Goal: Information Seeking & Learning: Learn about a topic

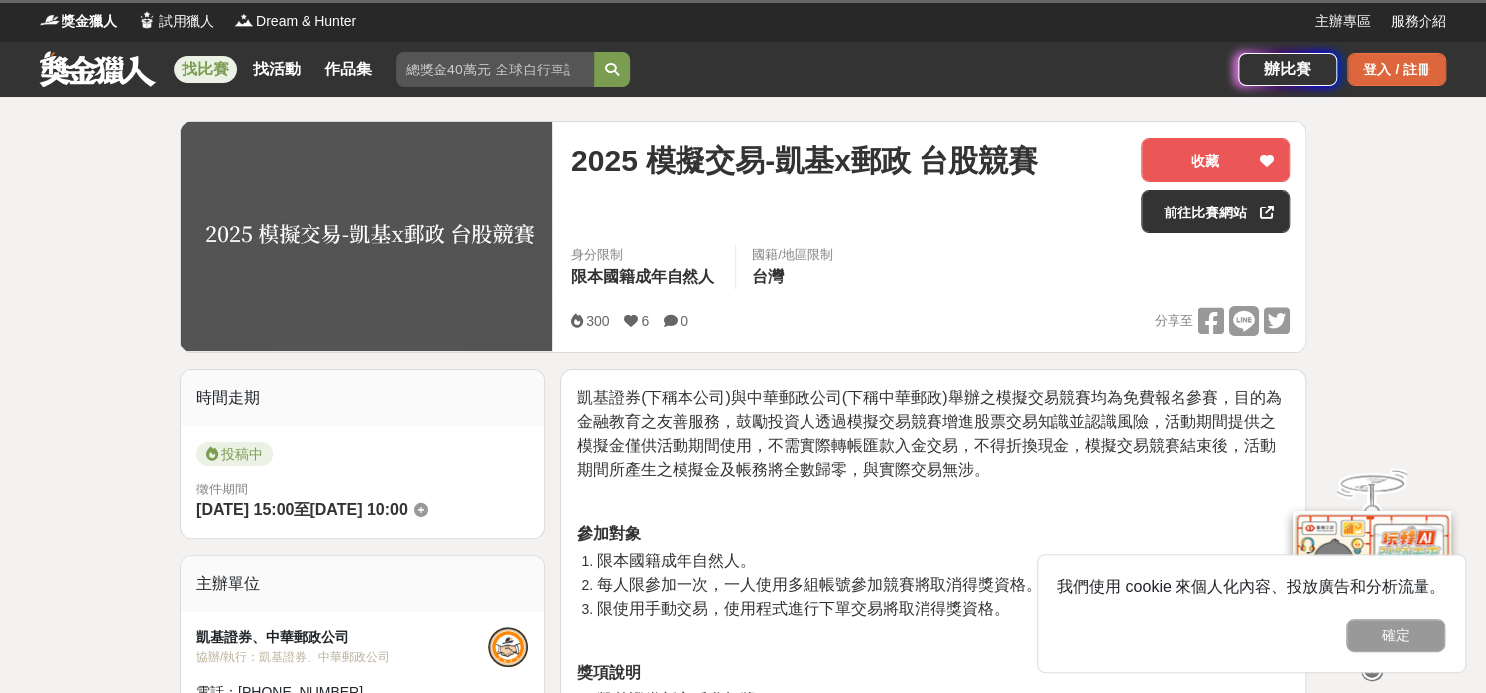
click at [1414, 74] on div "登入 / 註冊" at bounding box center [1396, 70] width 99 height 34
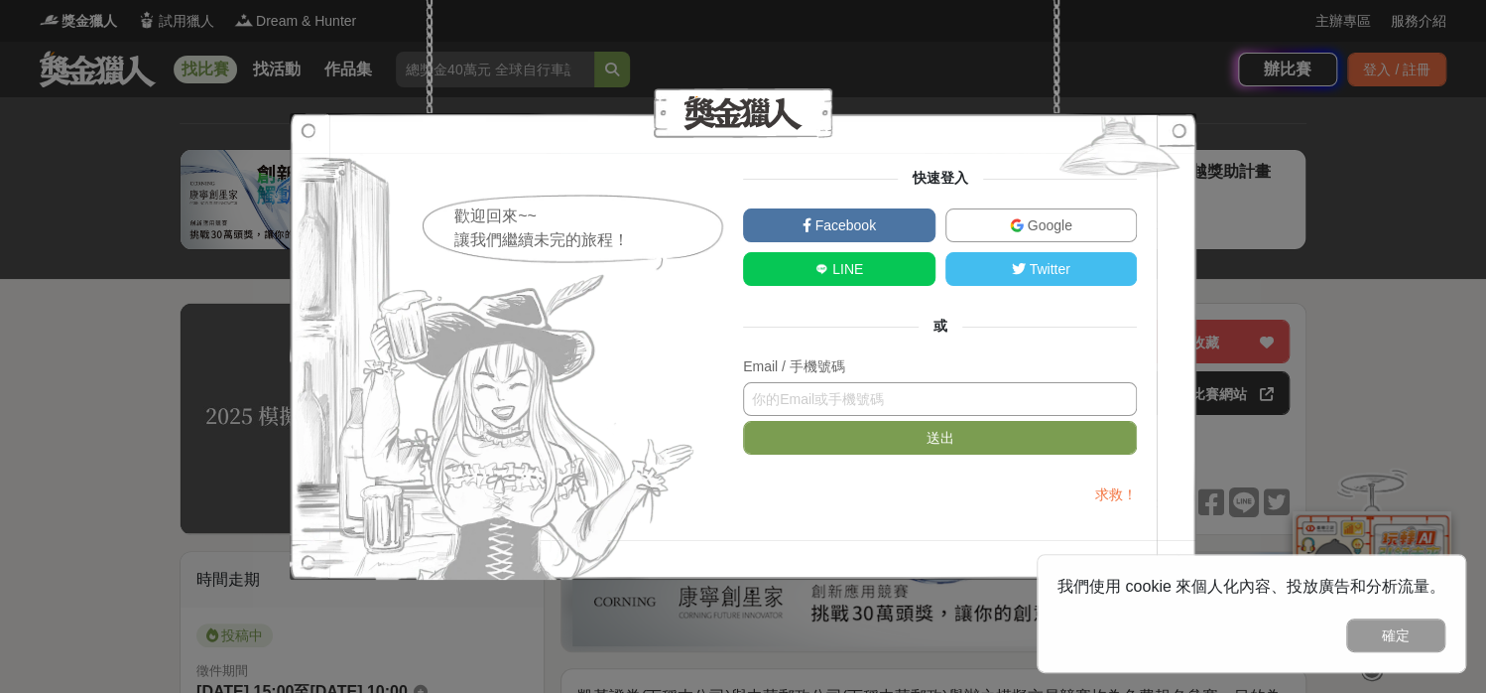
click at [889, 408] on input "text" at bounding box center [940, 399] width 394 height 34
click at [743, 421] on button "送出" at bounding box center [940, 438] width 394 height 34
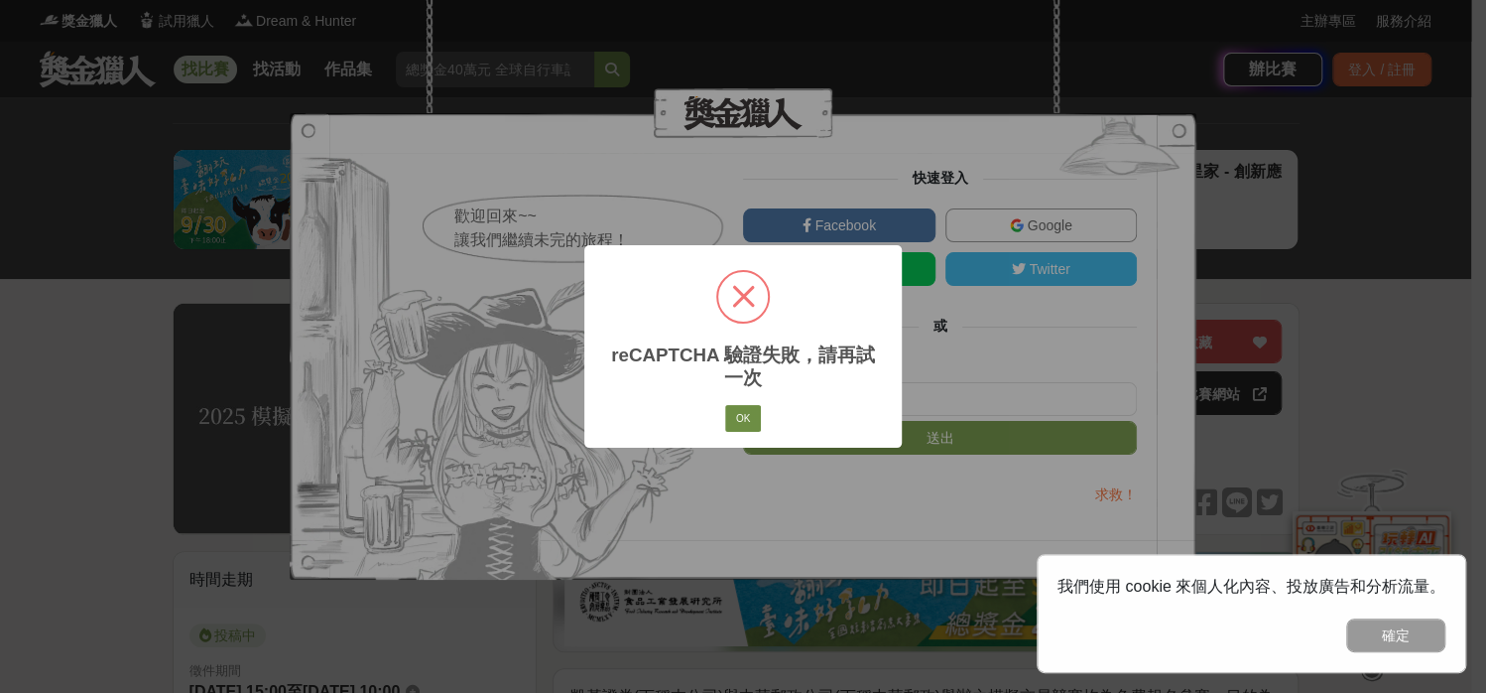
click at [741, 424] on button "OK" at bounding box center [743, 419] width 36 height 28
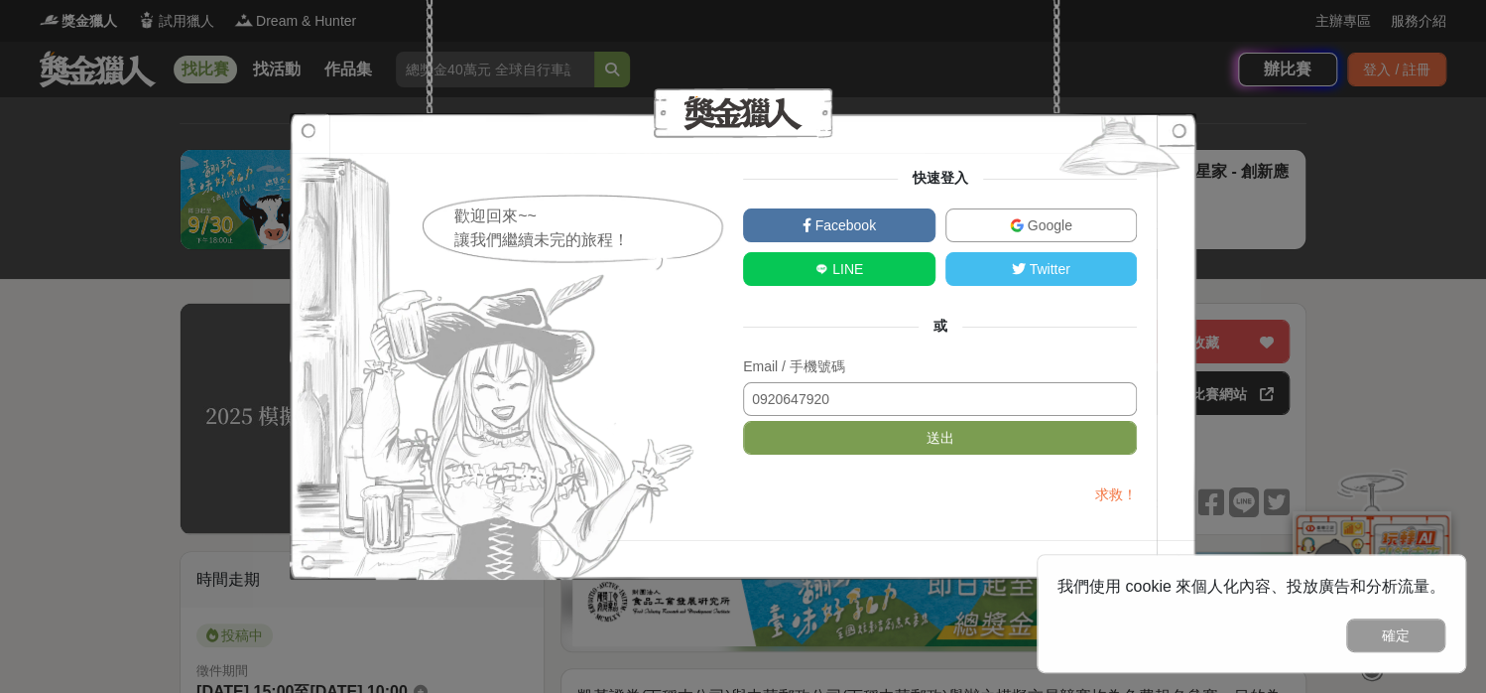
drag, startPoint x: 878, startPoint y: 402, endPoint x: 557, endPoint y: 413, distance: 321.6
click at [557, 413] on div "歡迎回來~~ 讓我們繼續未完的旅程！ 快速登入 Facebook Google LINE Twitter 或 Email / 手機號碼 0920647920 …" at bounding box center [743, 346] width 788 height 357
type input "hansonhch@gmail.com"
click at [743, 421] on button "送出" at bounding box center [940, 438] width 394 height 34
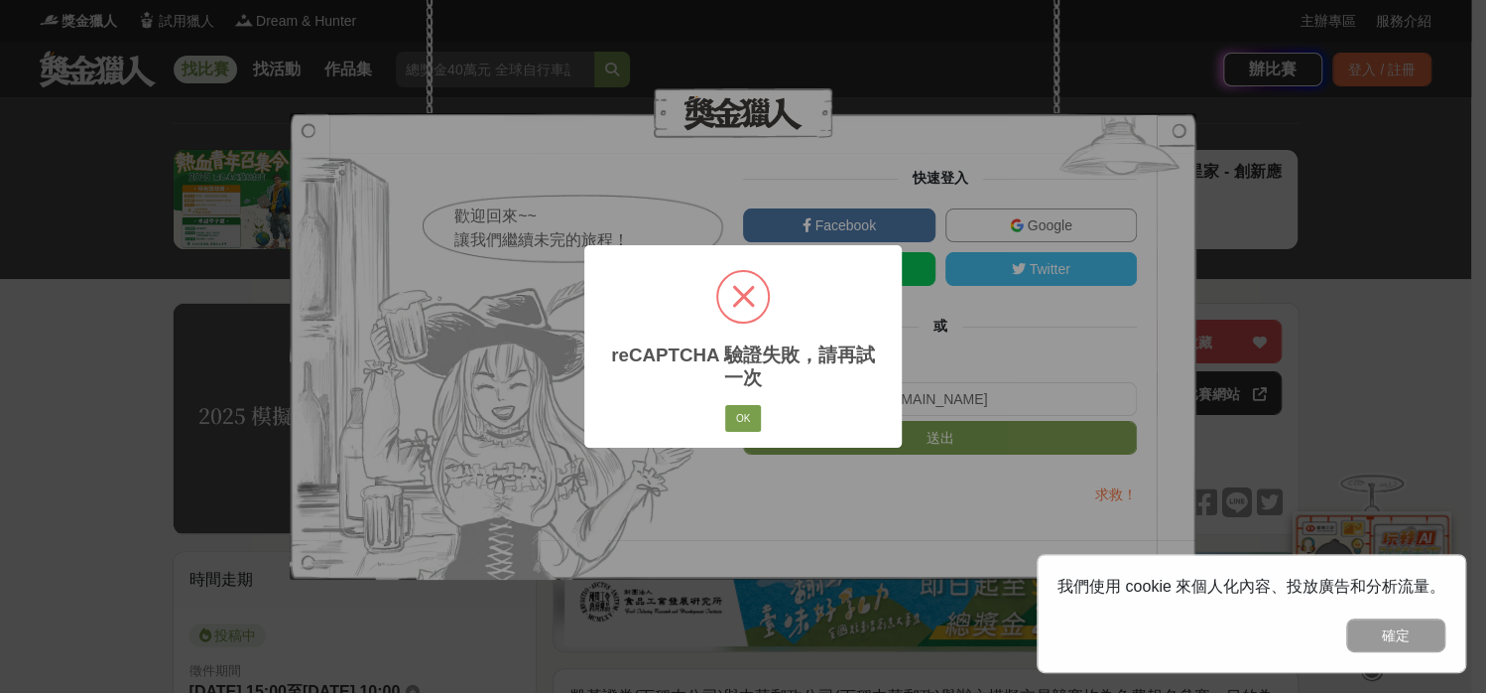
click at [725, 405] on button "OK" at bounding box center [743, 419] width 36 height 28
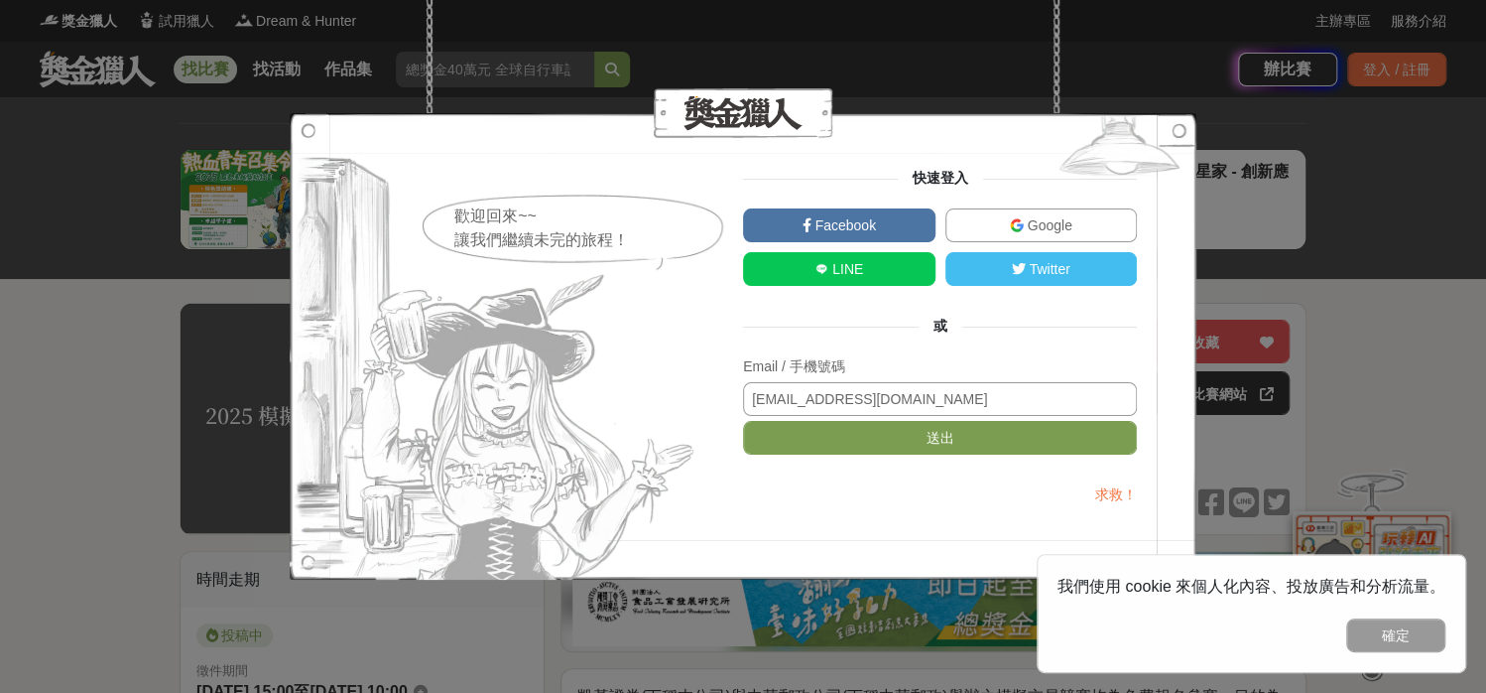
click at [897, 390] on input "hansonhch@gmail.com" at bounding box center [940, 399] width 394 height 34
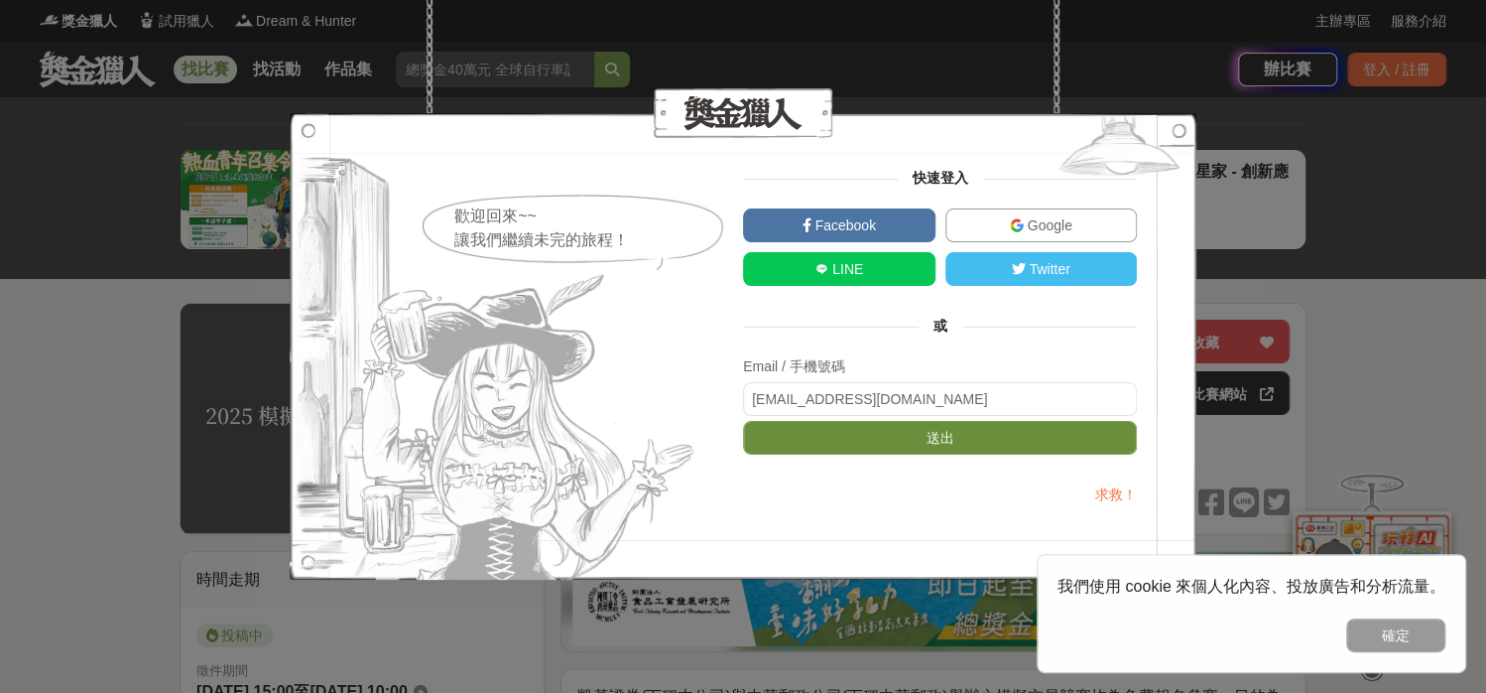
click at [900, 433] on button "送出" at bounding box center [940, 438] width 394 height 34
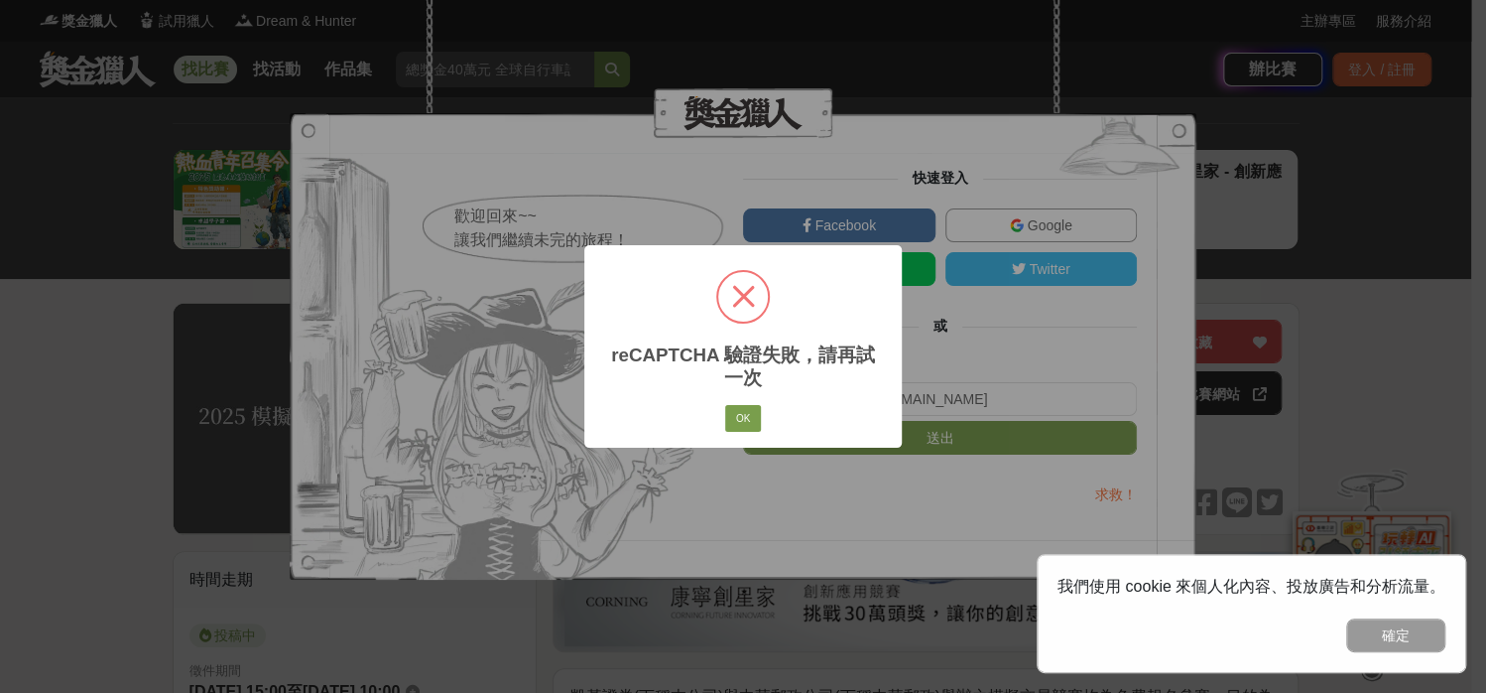
click at [762, 418] on div "OK No Cancel" at bounding box center [743, 419] width 43 height 34
click at [735, 424] on button "OK" at bounding box center [743, 419] width 36 height 28
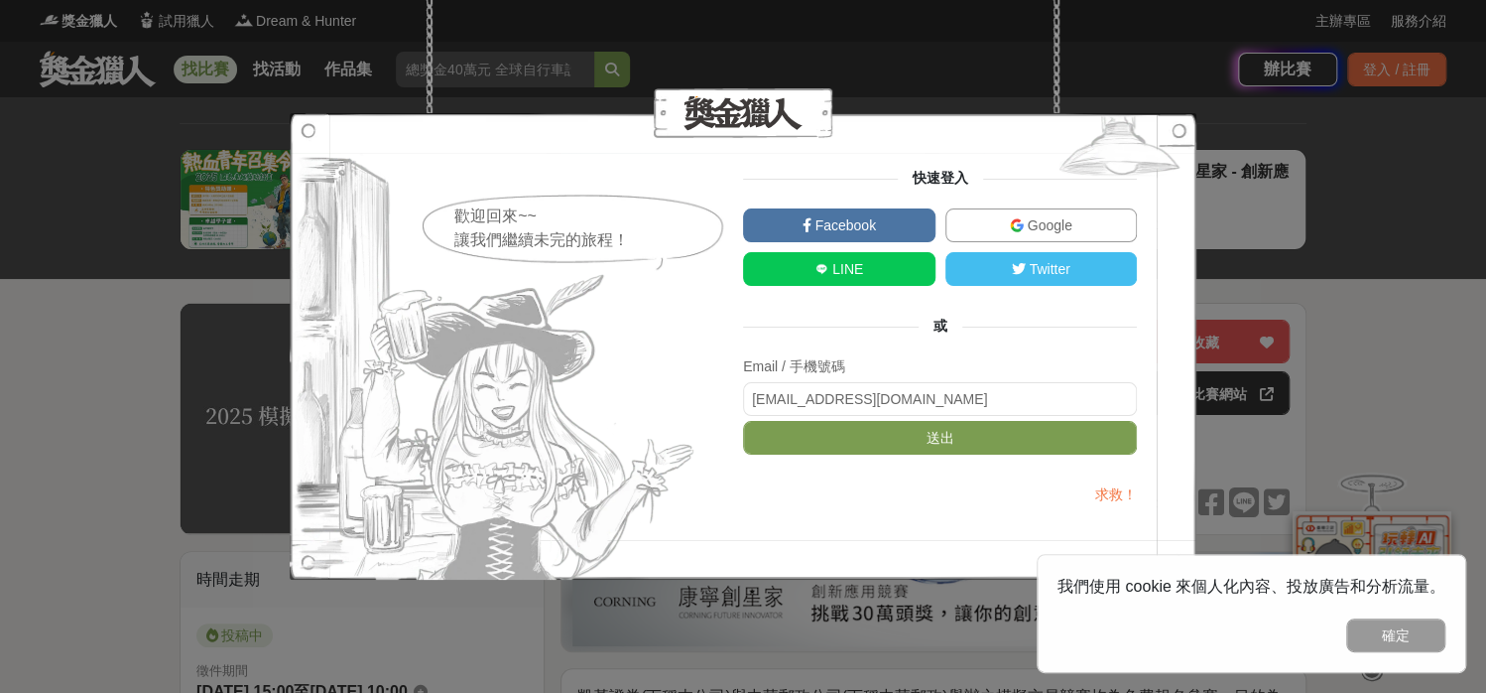
click at [1105, 496] on link "求救！" at bounding box center [1116, 494] width 42 height 16
click at [821, 274] on img at bounding box center [822, 269] width 14 height 14
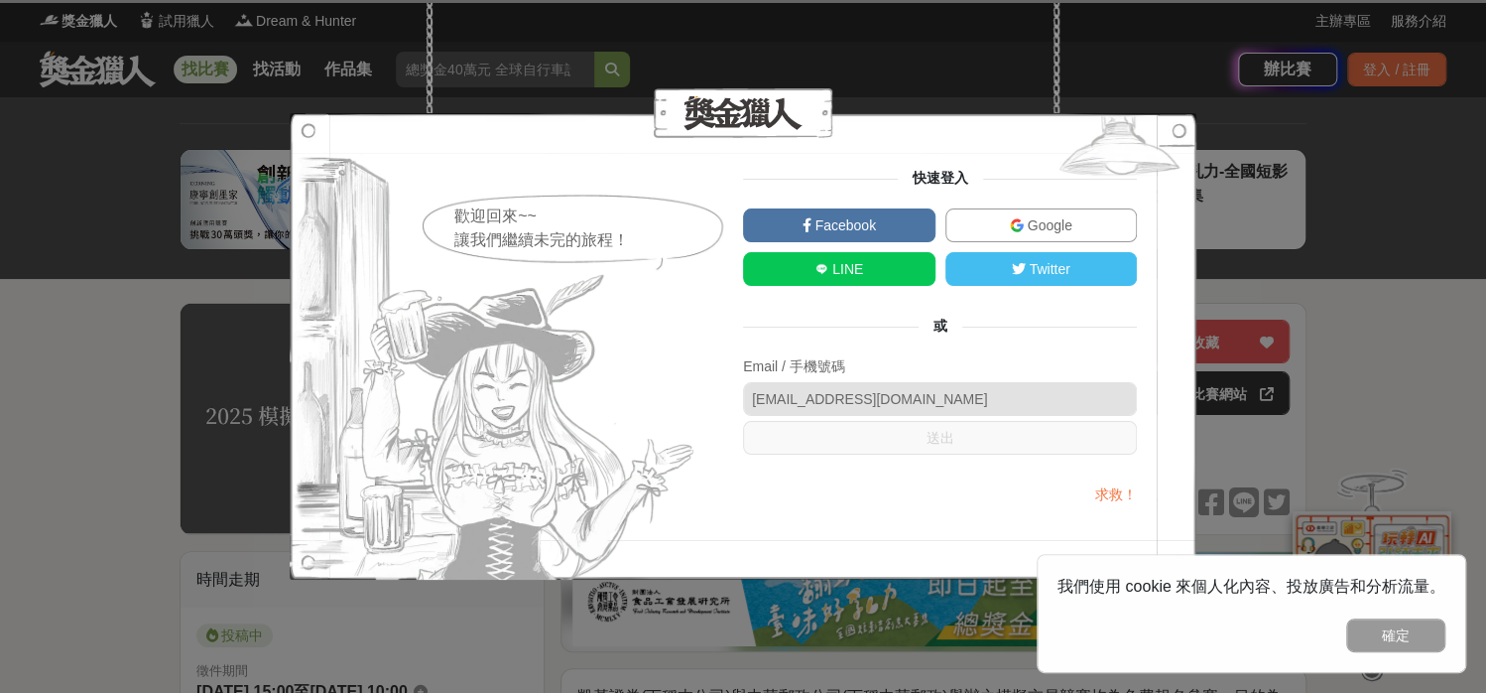
click at [1249, 174] on div "歡迎回來~~ 讓我們繼續未完的旅程！ 快速登入 Facebook Google LINE Twitter 或 Email / 手機號碼 hansonhch@g…" at bounding box center [743, 346] width 1486 height 693
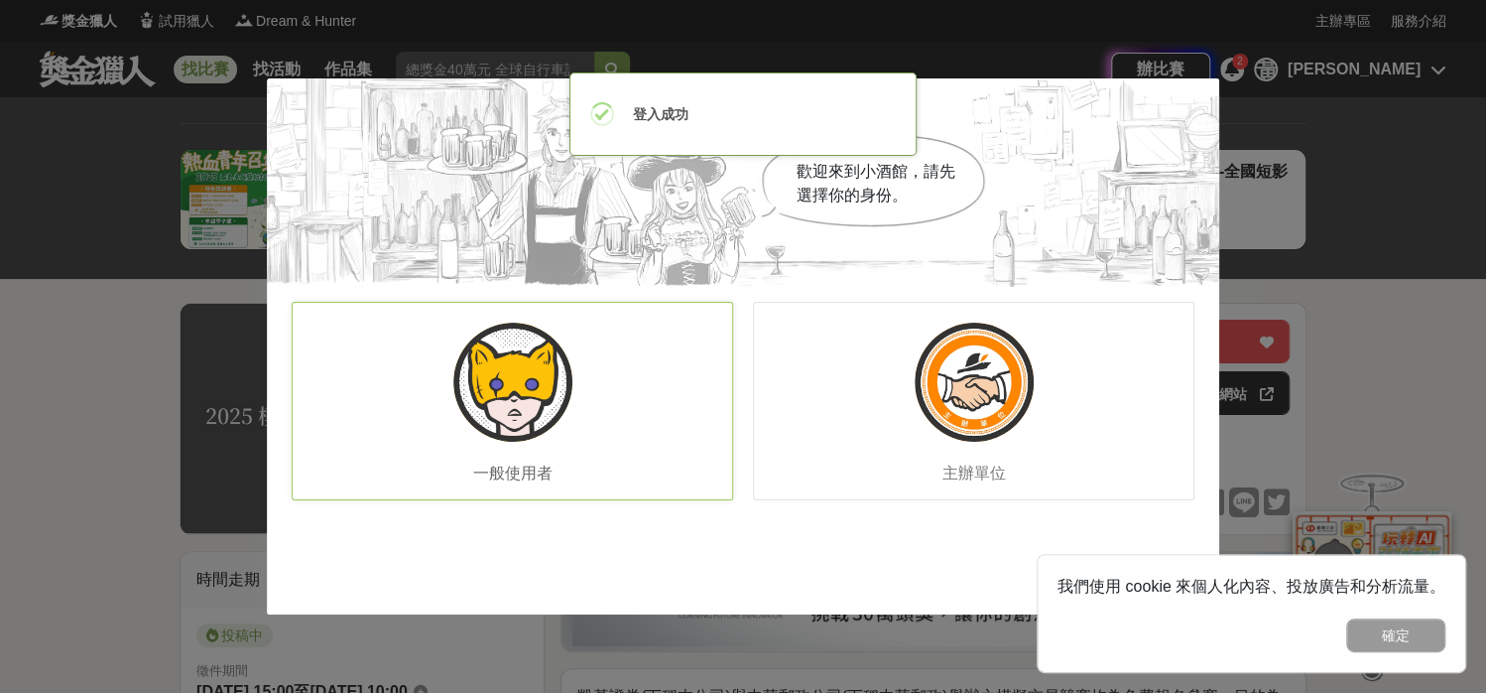
click at [546, 394] on img at bounding box center [512, 381] width 119 height 119
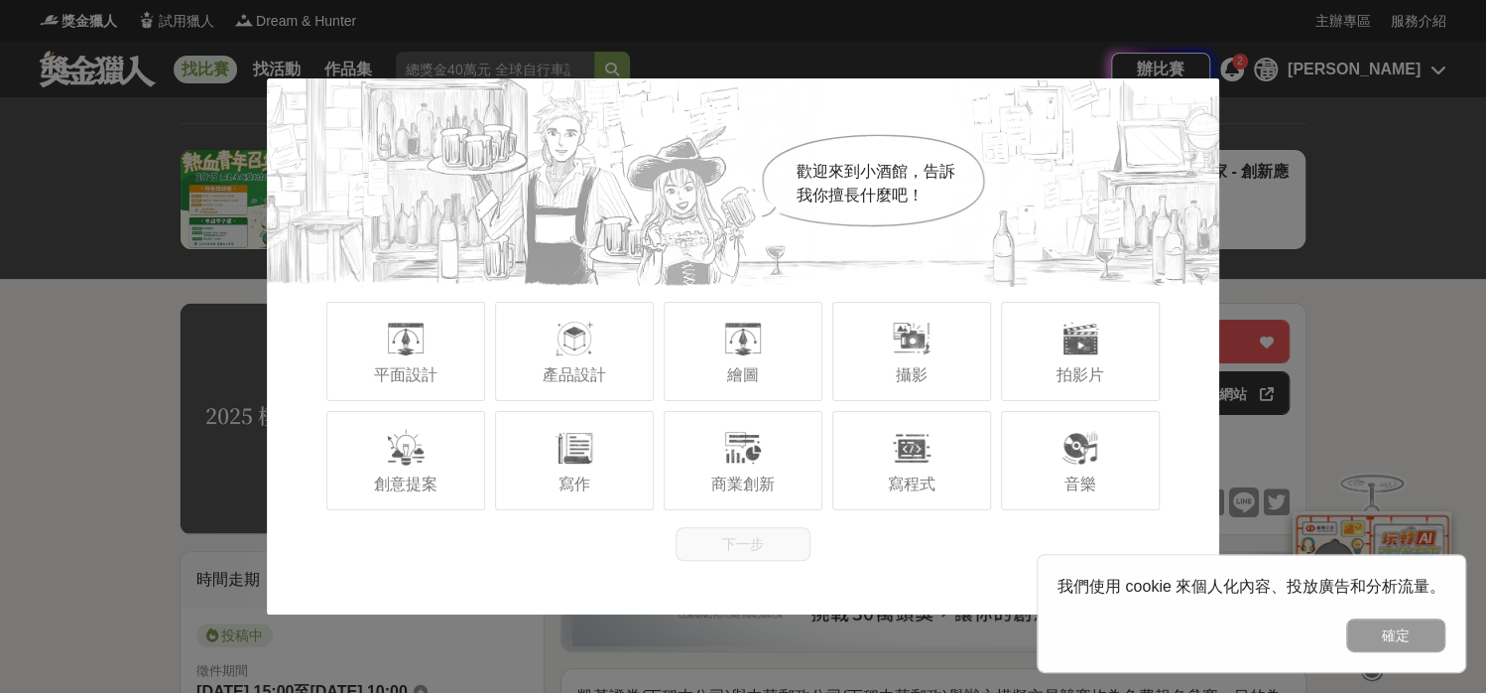
click at [1340, 363] on div "歡迎來到小酒館，告訴我你擅長什麼吧！ 平面設計 產品設計 繪圖 攝影 拍影片 創意提案 寫作 商業創新 寫程式 音樂 下一步" at bounding box center [743, 346] width 1486 height 693
click at [1374, 310] on div "歡迎來到小酒館，告訴我你擅長什麼吧！ 平面設計 產品設計 繪圖 攝影 拍影片 創意提案 寫作 商業創新 寫程式 音樂 下一步" at bounding box center [743, 346] width 1486 height 693
click at [877, 461] on div "寫程式" at bounding box center [911, 460] width 159 height 99
click at [777, 542] on button "下一步" at bounding box center [743, 544] width 135 height 34
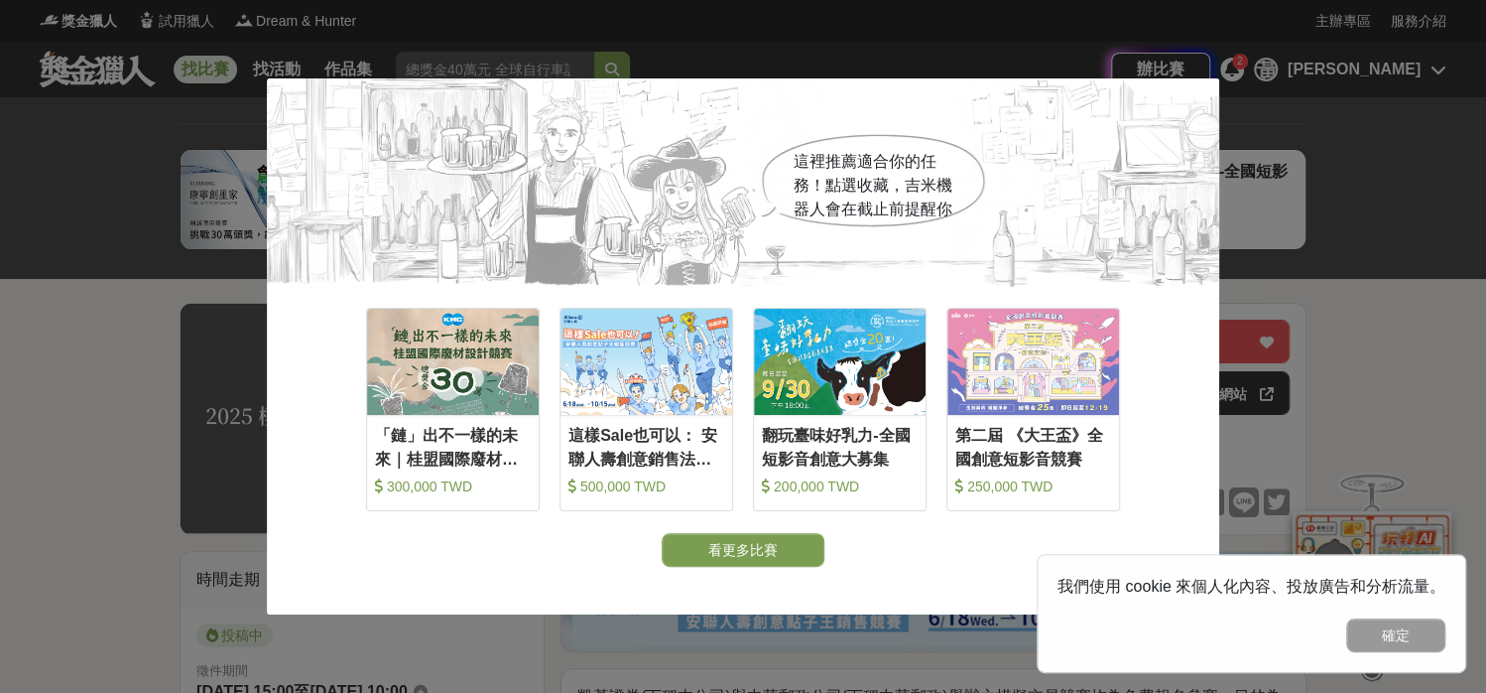
click at [1281, 273] on div "這裡推薦適合你的任務！點選收藏，吉米機器人會在截止前提醒你 收藏 「鏈」出不一樣的未來｜桂盟國際廢材設計競賽 300,000 TWD 收藏 這樣Sale也可以…" at bounding box center [743, 346] width 1486 height 693
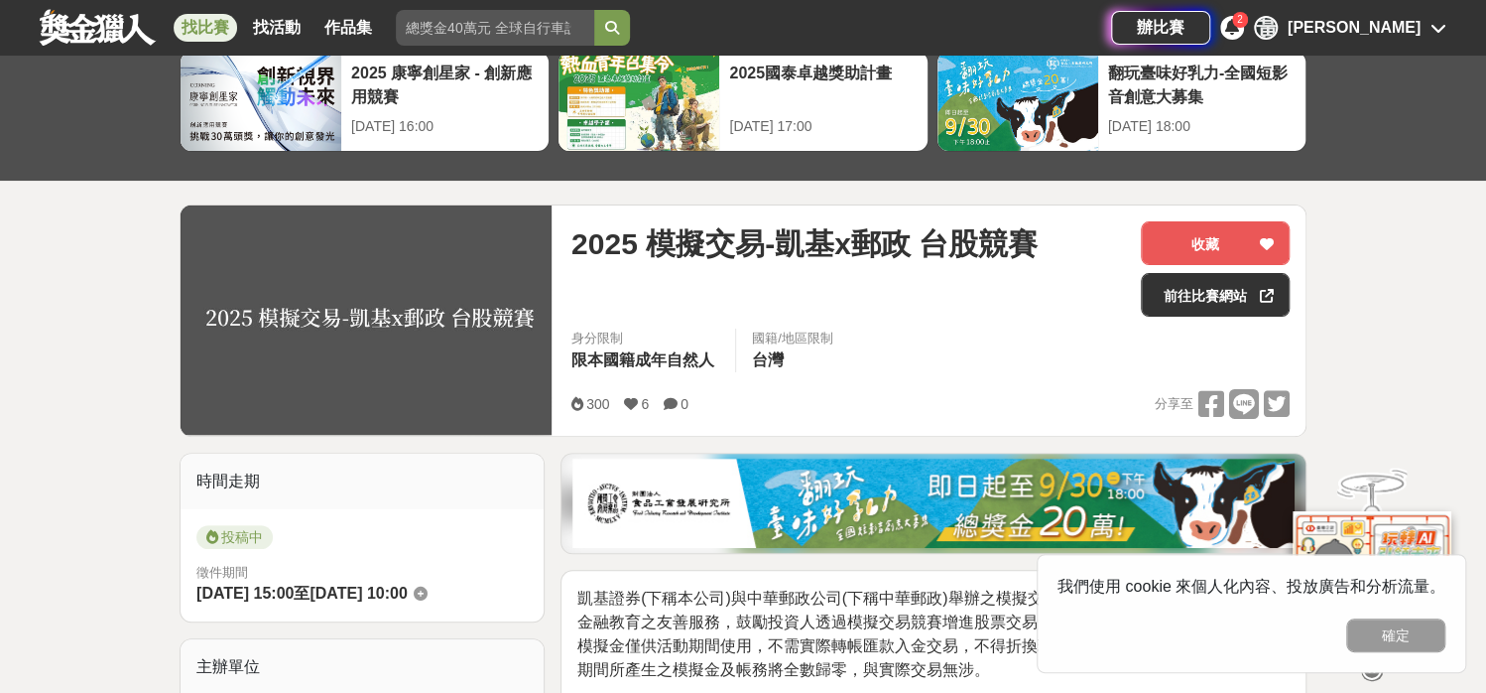
scroll to position [99, 0]
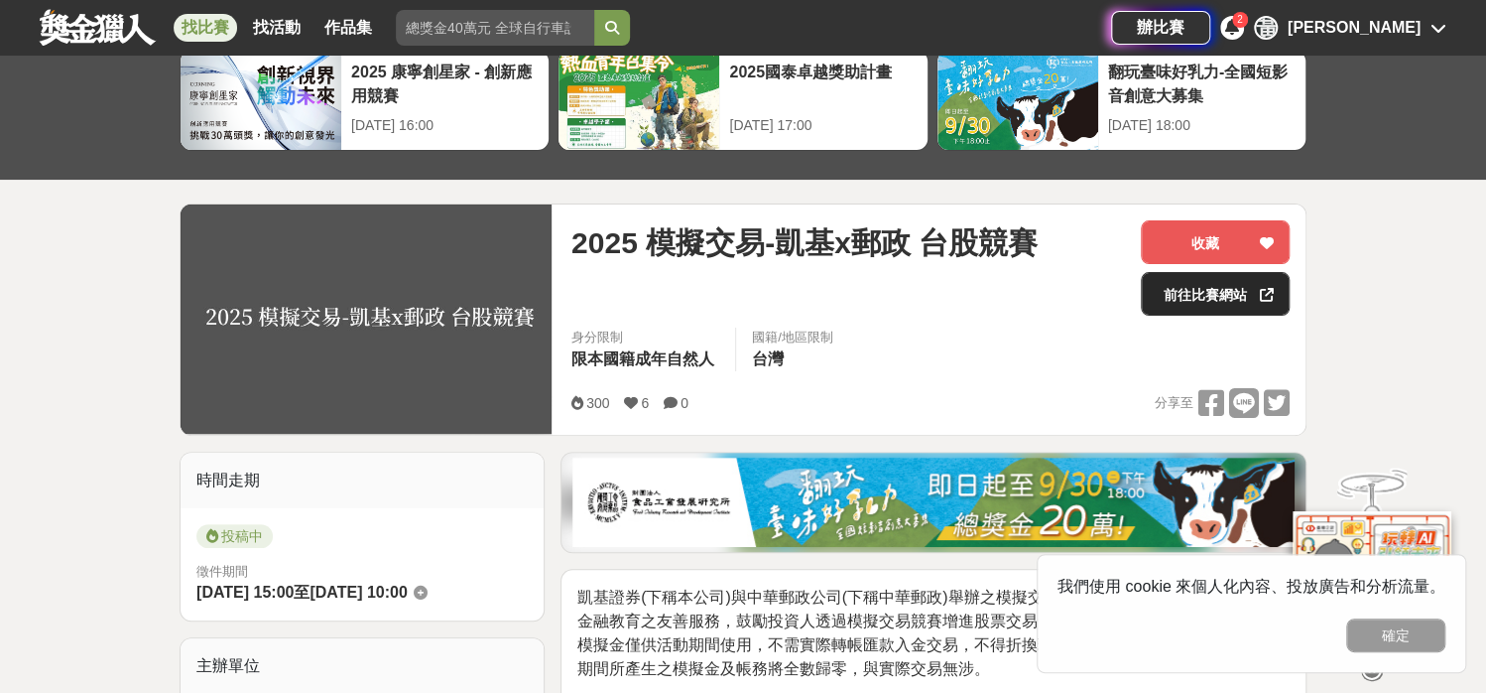
click at [1168, 300] on link "前往比賽網站" at bounding box center [1215, 294] width 149 height 44
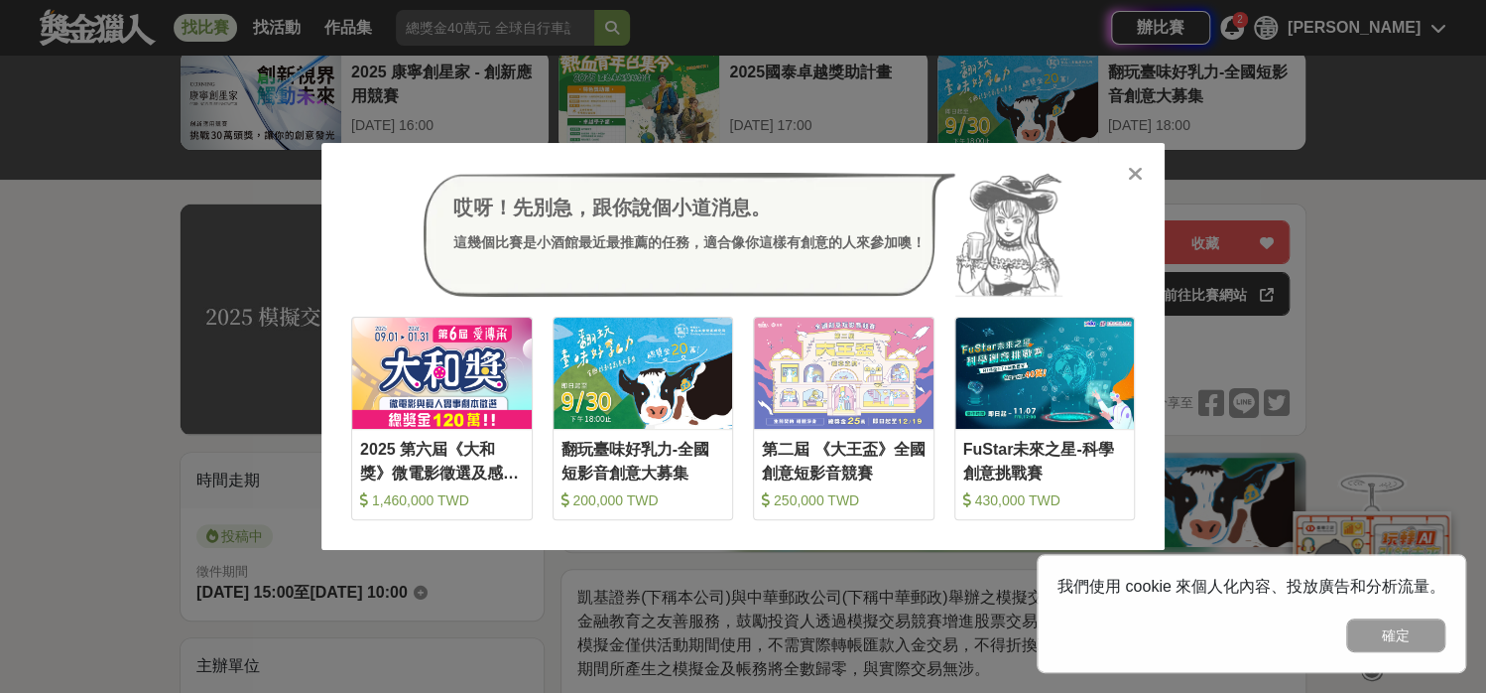
click at [1140, 174] on icon at bounding box center [1135, 174] width 15 height 20
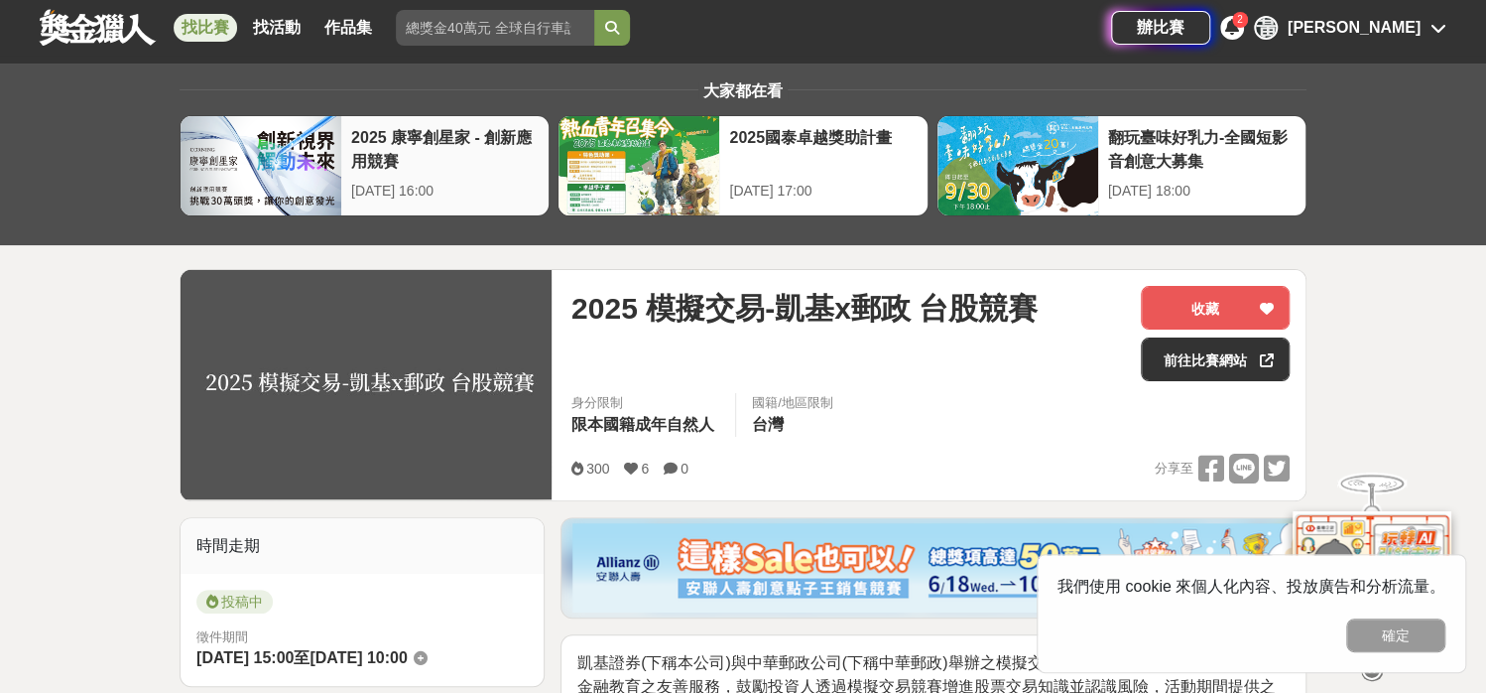
scroll to position [0, 0]
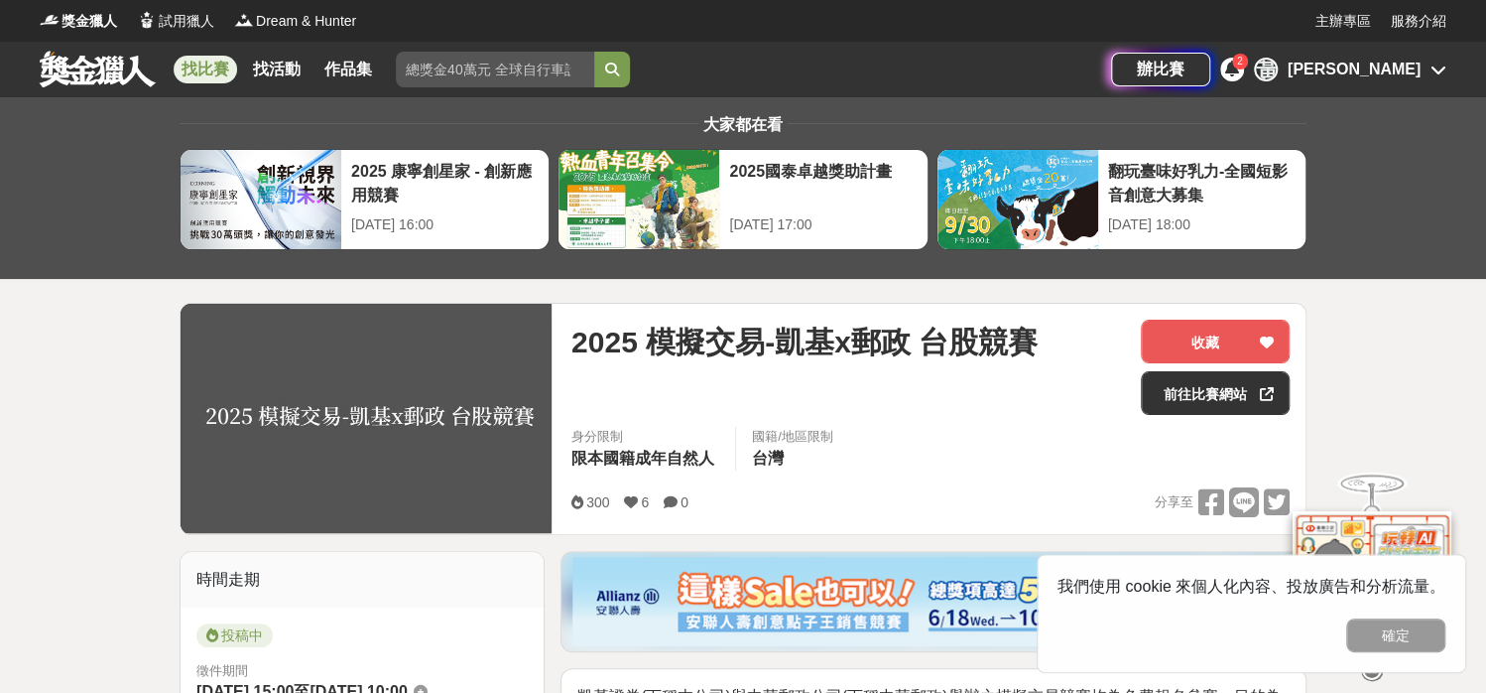
click at [58, 72] on link at bounding box center [98, 69] width 120 height 38
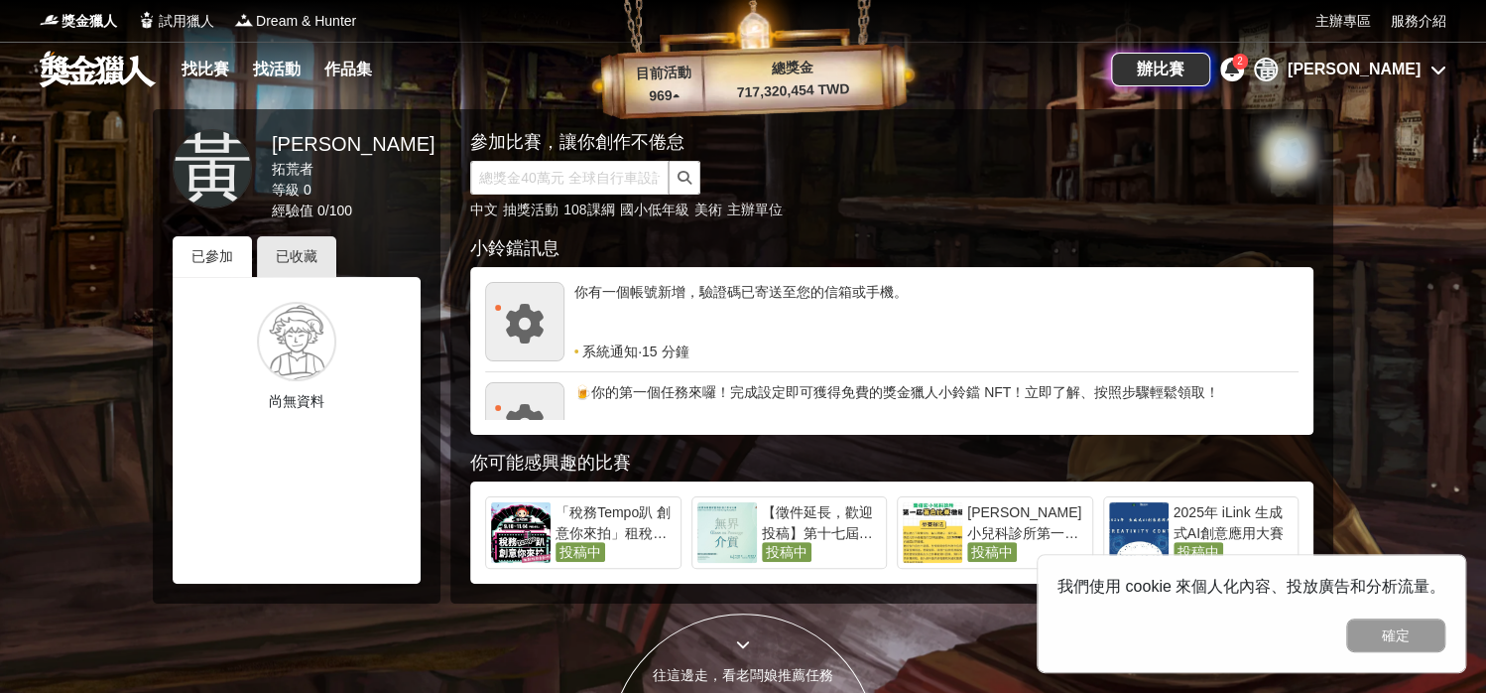
click at [768, 289] on div "你有一個帳號新增，驗證碼已寄送至您的信箱或手機。" at bounding box center [936, 312] width 724 height 60
click at [1397, 66] on div "黃宸瀚" at bounding box center [1354, 70] width 133 height 24
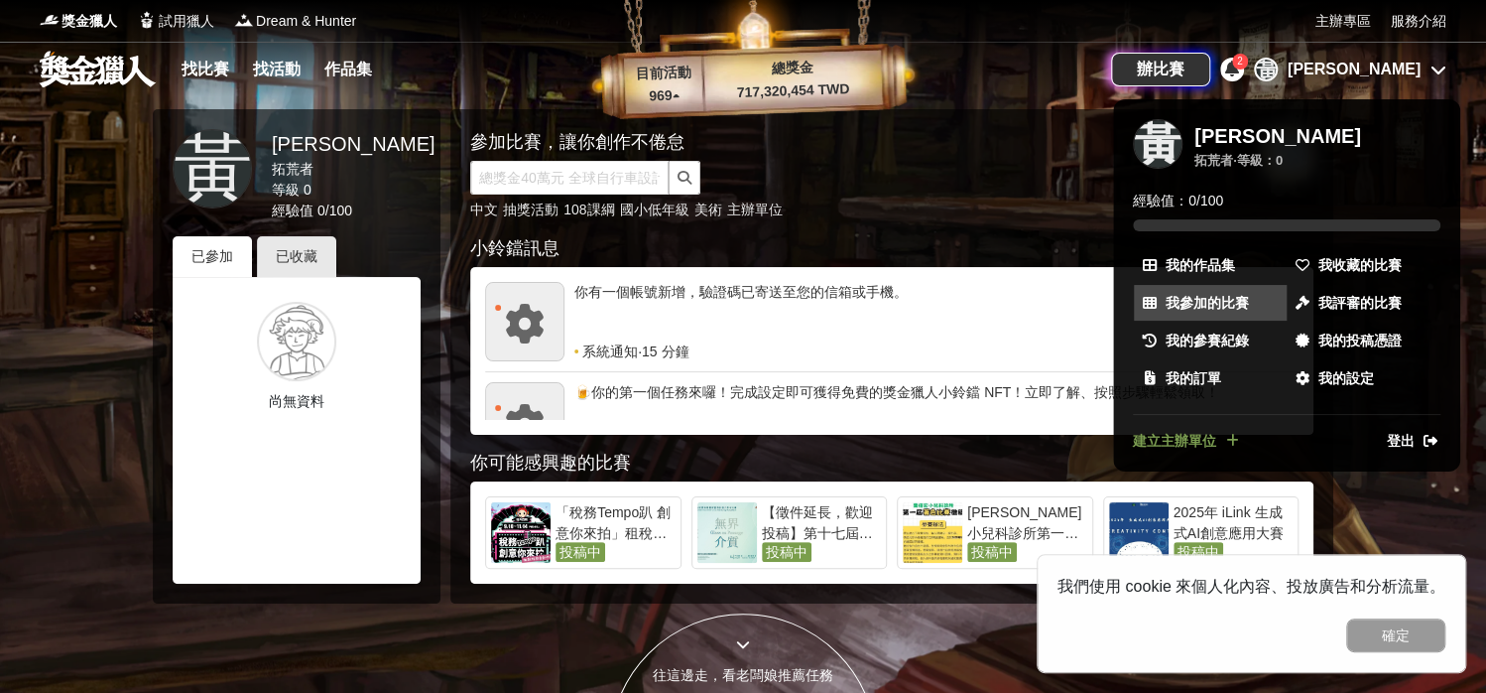
click at [1219, 299] on span "我參加的比賽" at bounding box center [1207, 303] width 83 height 21
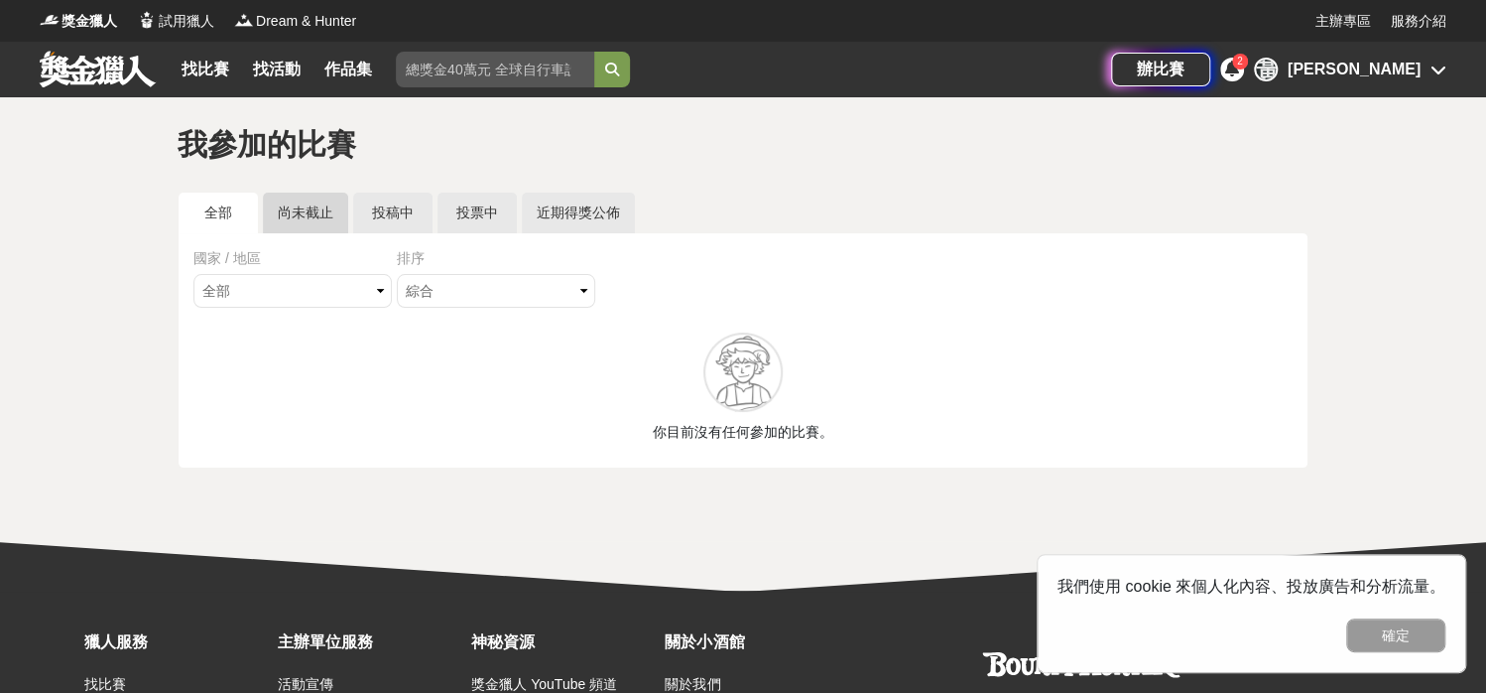
click at [330, 224] on link "尚未截止" at bounding box center [305, 212] width 85 height 41
click at [235, 206] on link "全部" at bounding box center [218, 212] width 79 height 41
click at [99, 62] on link at bounding box center [98, 69] width 120 height 38
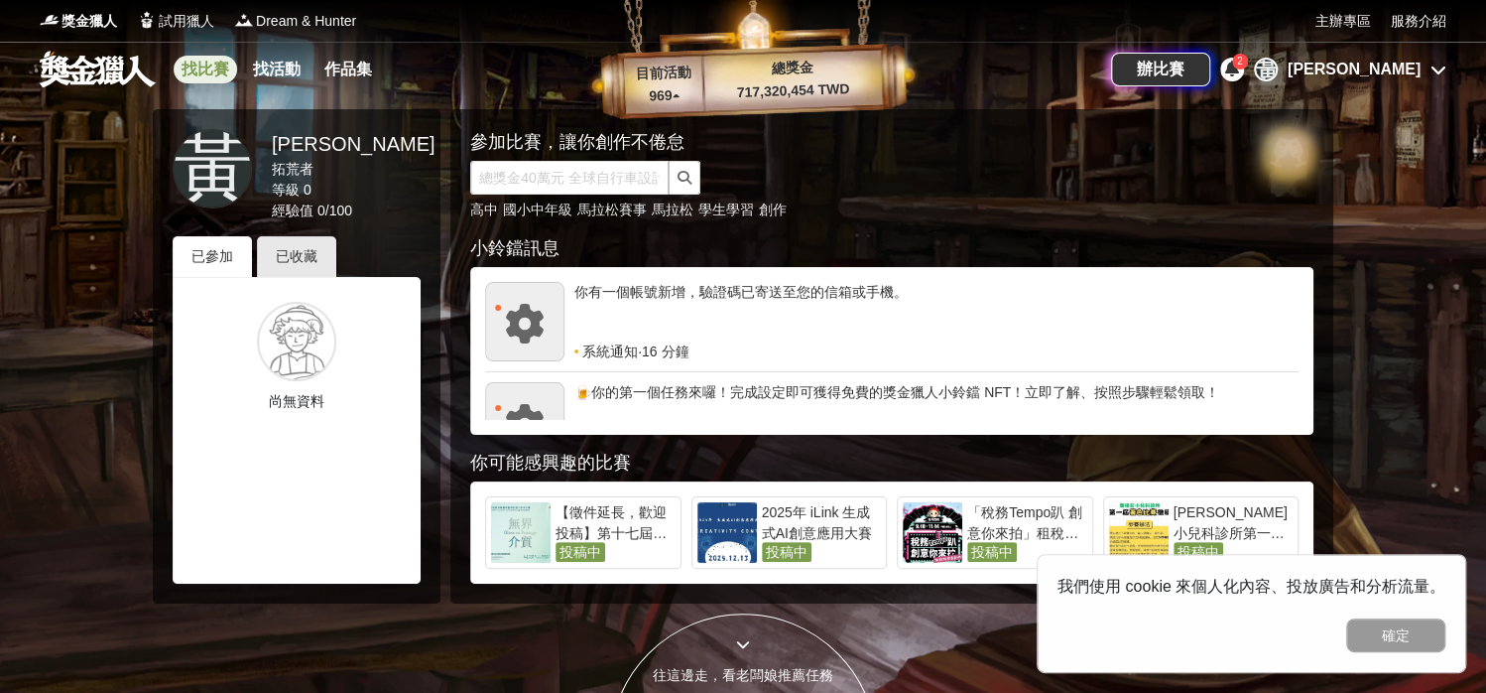
click at [209, 63] on link "找比賽" at bounding box center [205, 70] width 63 height 28
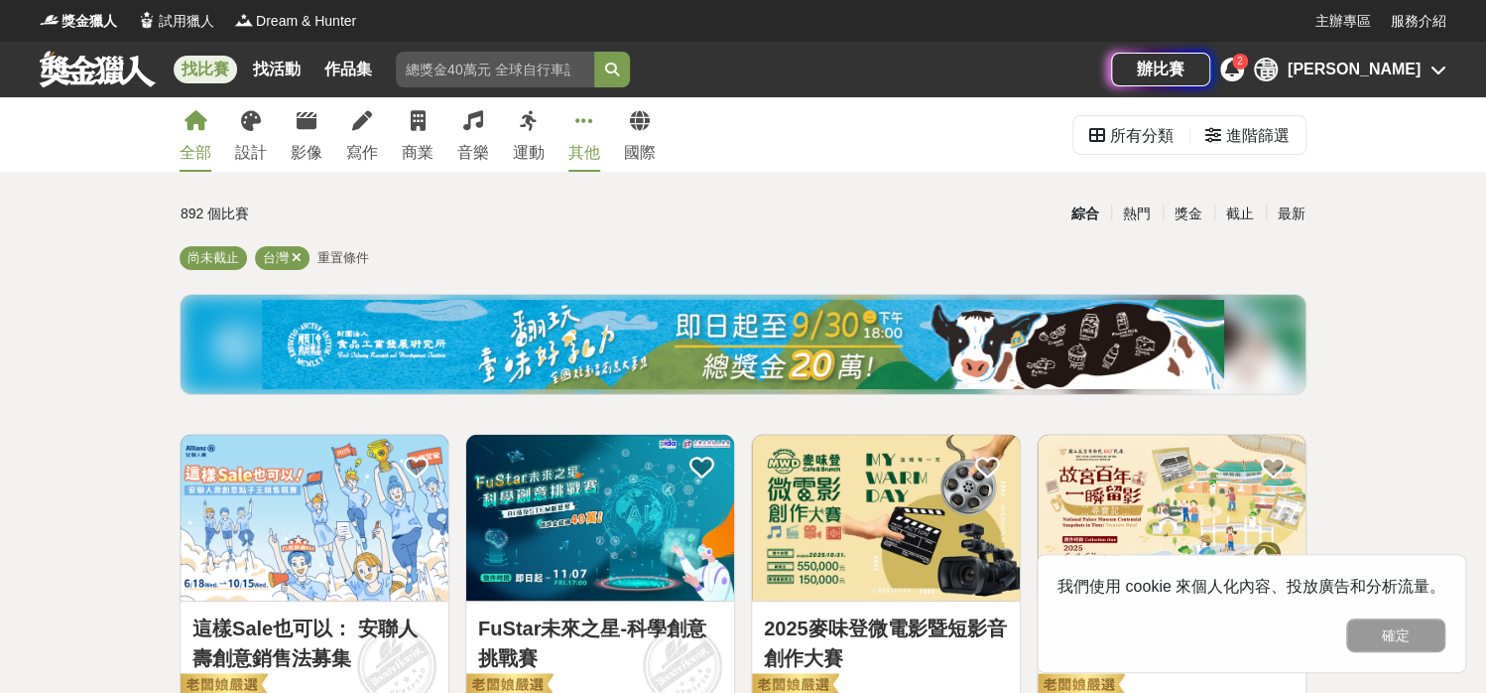
click at [583, 116] on icon at bounding box center [584, 121] width 18 height 20
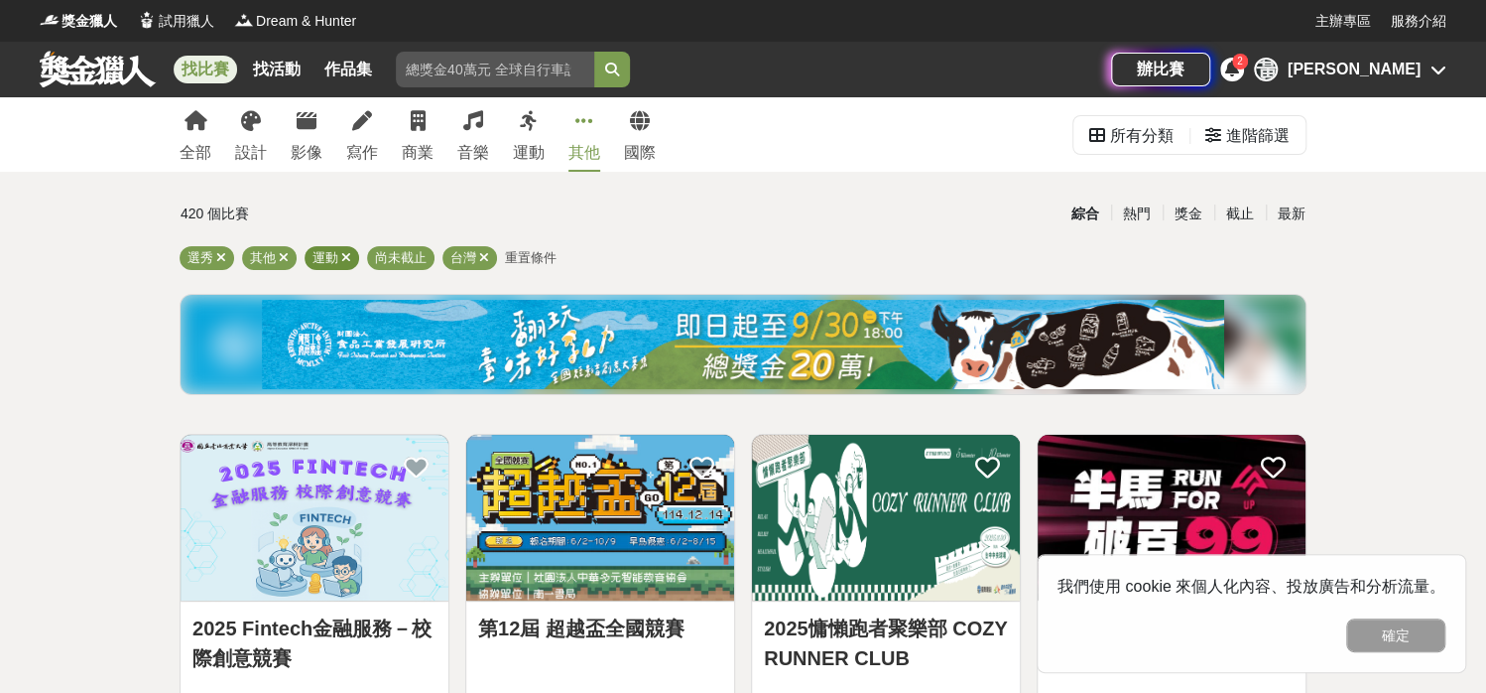
click at [326, 254] on span "運動" at bounding box center [326, 257] width 26 height 15
click at [512, 133] on div "全部 設計 影像 寫作 商業 音樂 運動 其他 國際" at bounding box center [418, 134] width 500 height 74
click at [521, 134] on link "運動" at bounding box center [529, 134] width 32 height 74
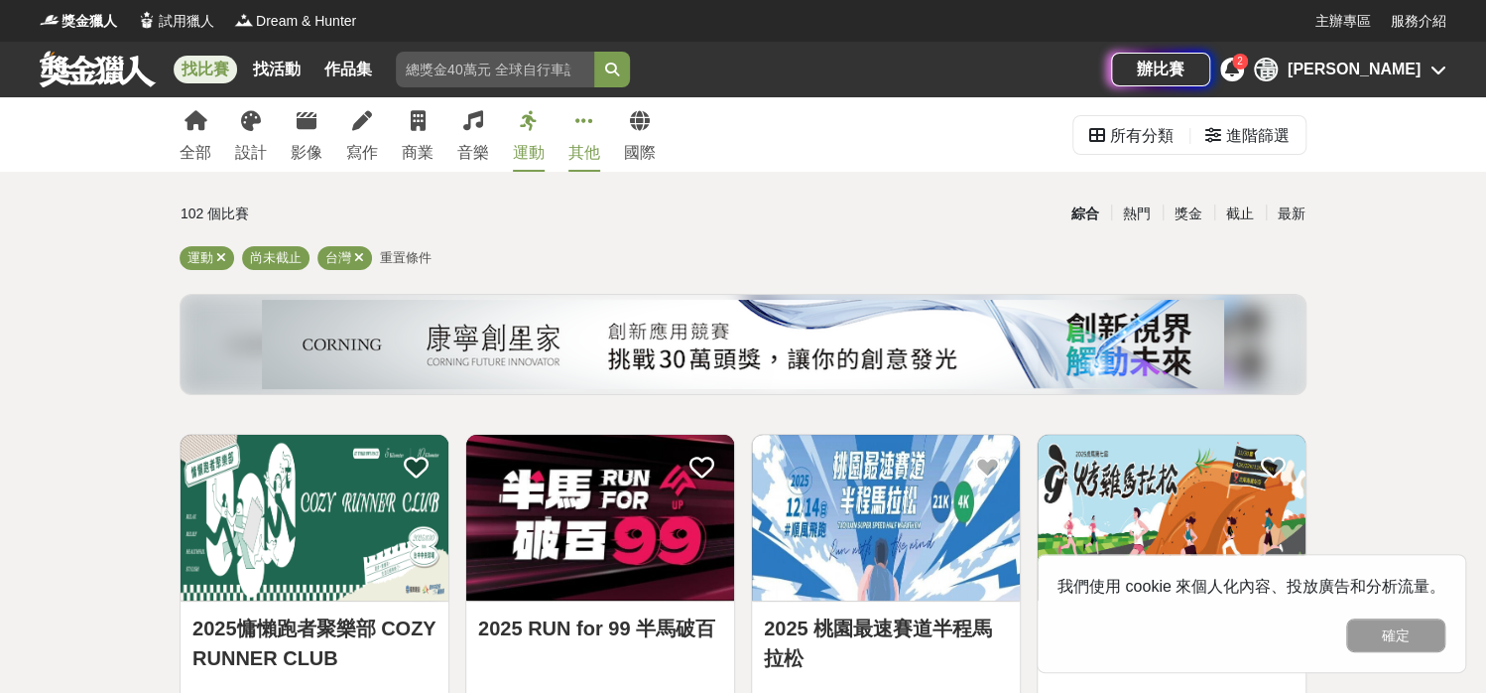
click at [575, 129] on icon at bounding box center [584, 121] width 18 height 20
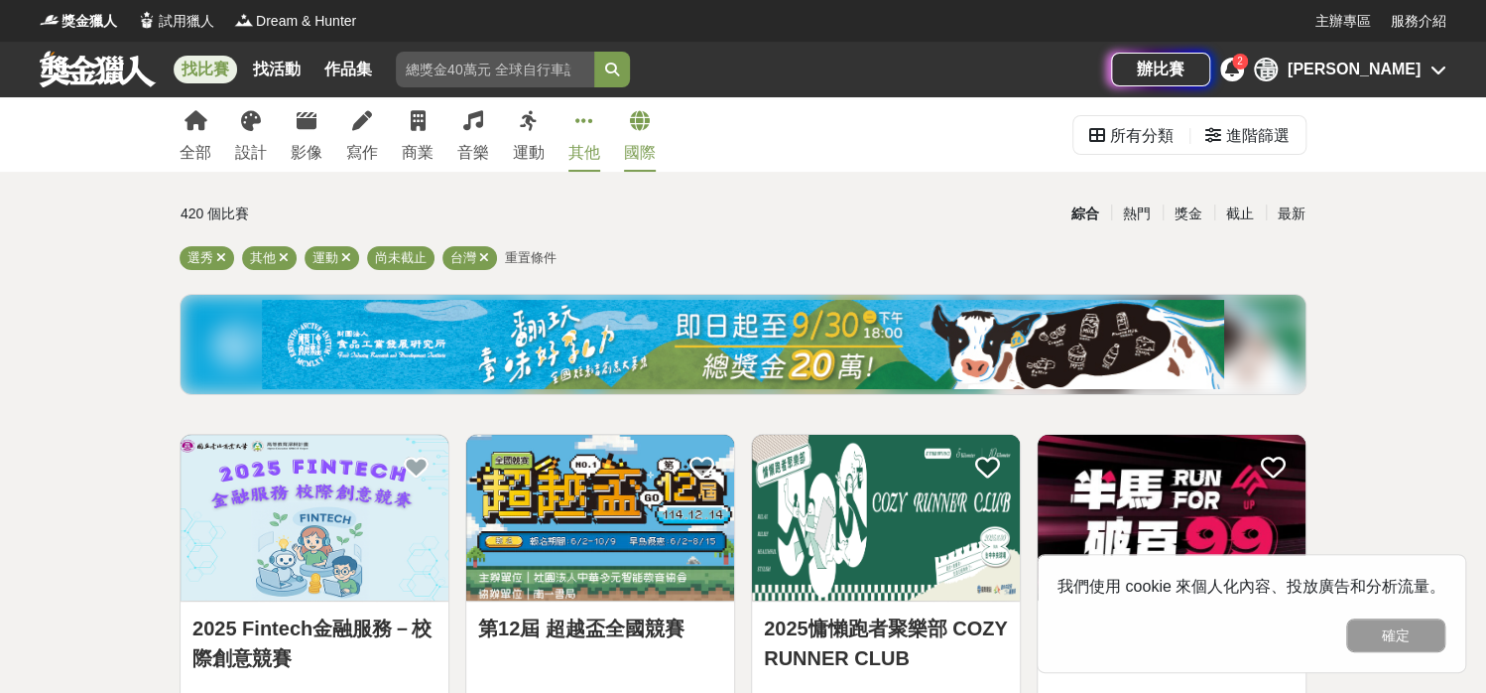
click at [651, 122] on link "國際" at bounding box center [640, 134] width 32 height 74
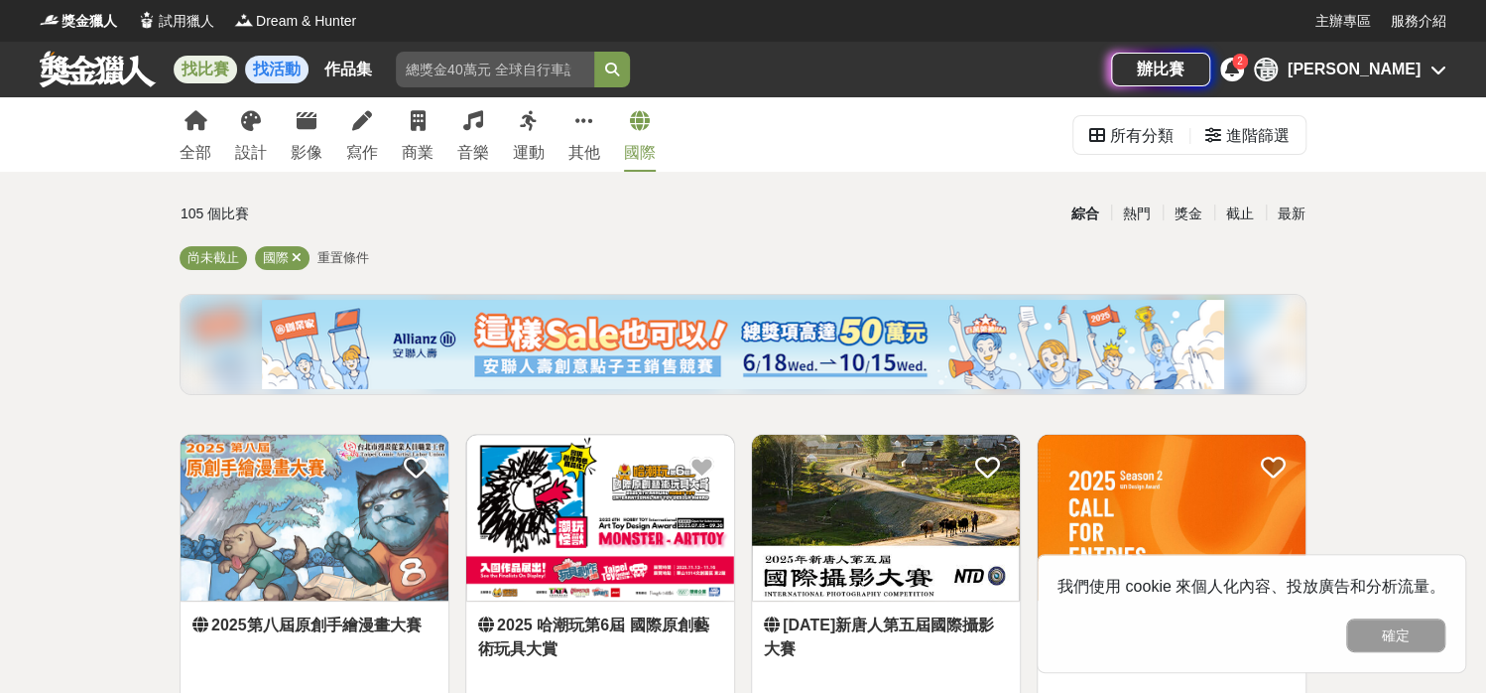
click at [274, 70] on link "找活動" at bounding box center [276, 70] width 63 height 28
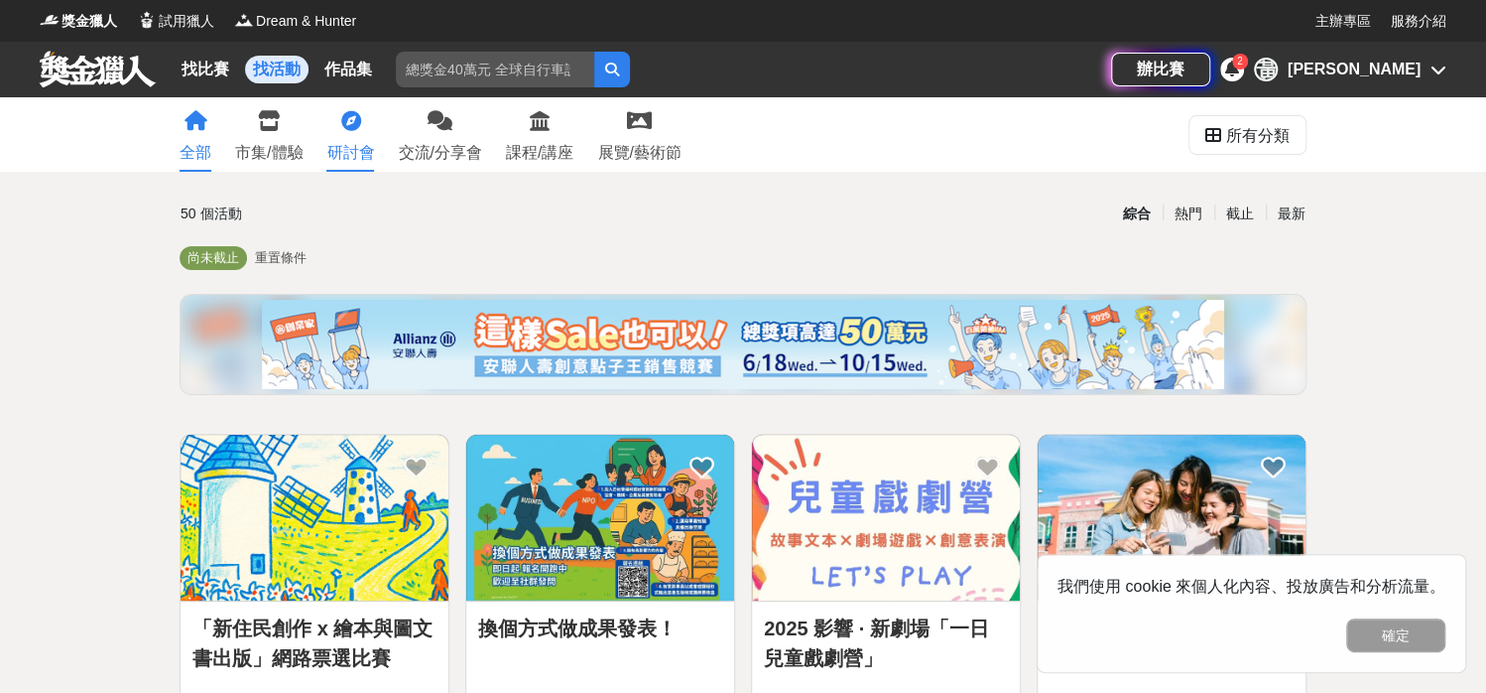
click at [345, 133] on link "研討會" at bounding box center [350, 134] width 48 height 74
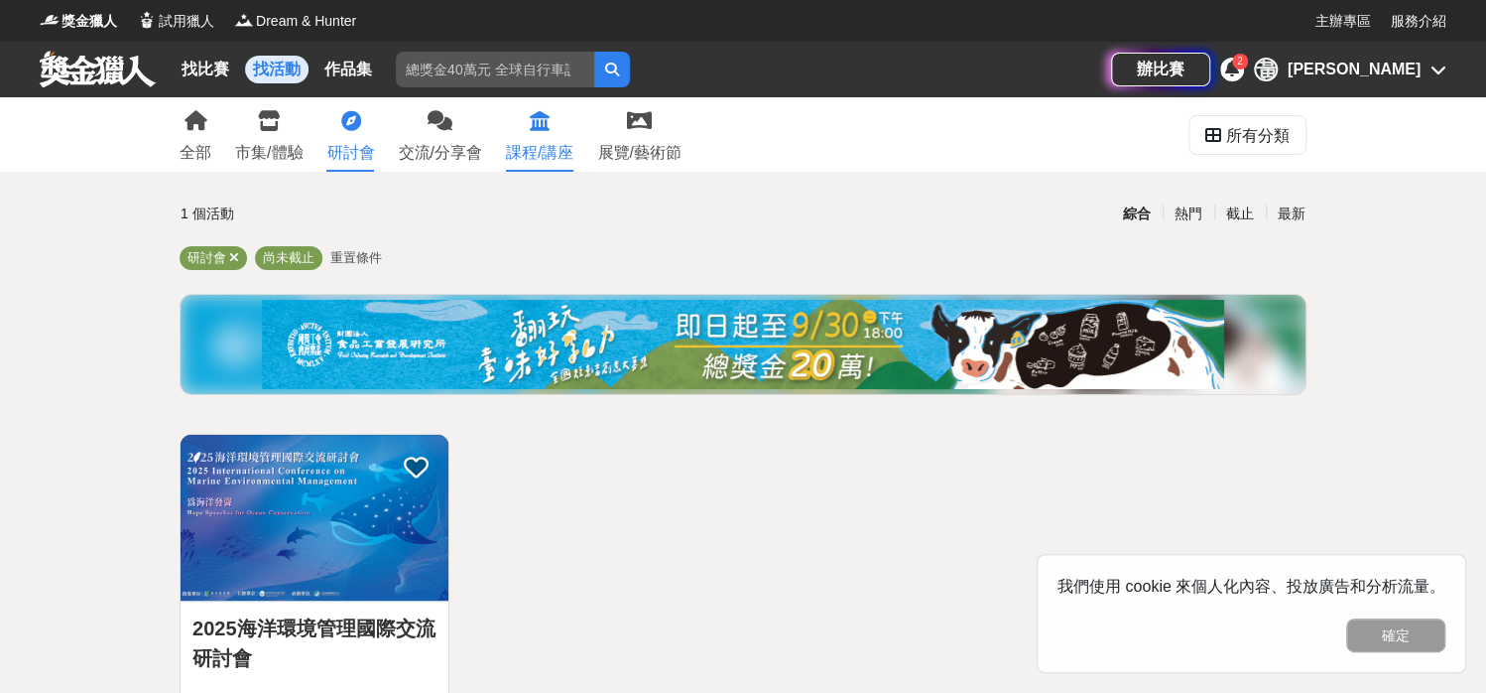
click at [540, 146] on div "課程/講座" at bounding box center [539, 153] width 67 height 24
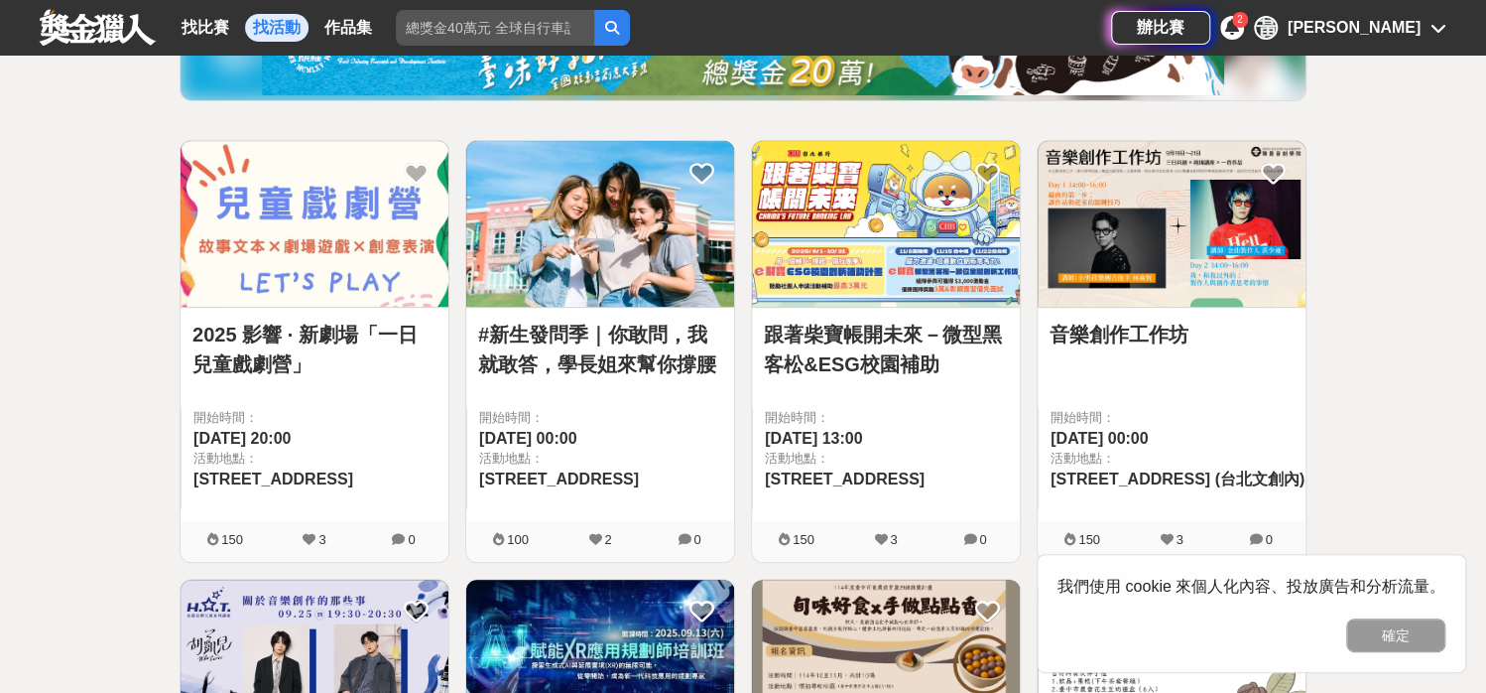
scroll to position [298, 0]
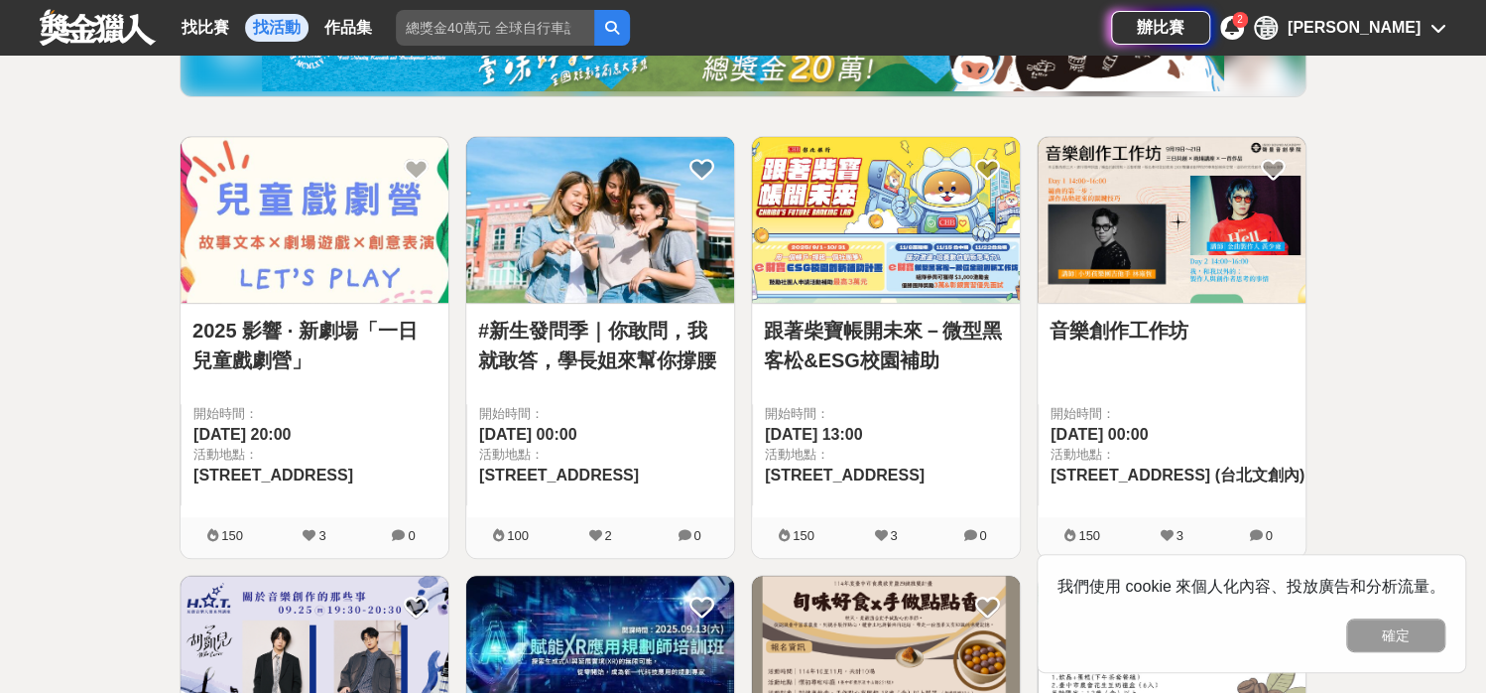
drag, startPoint x: 1418, startPoint y: 625, endPoint x: 1417, endPoint y: 612, distance: 12.9
click at [1418, 625] on button "確定" at bounding box center [1395, 635] width 99 height 34
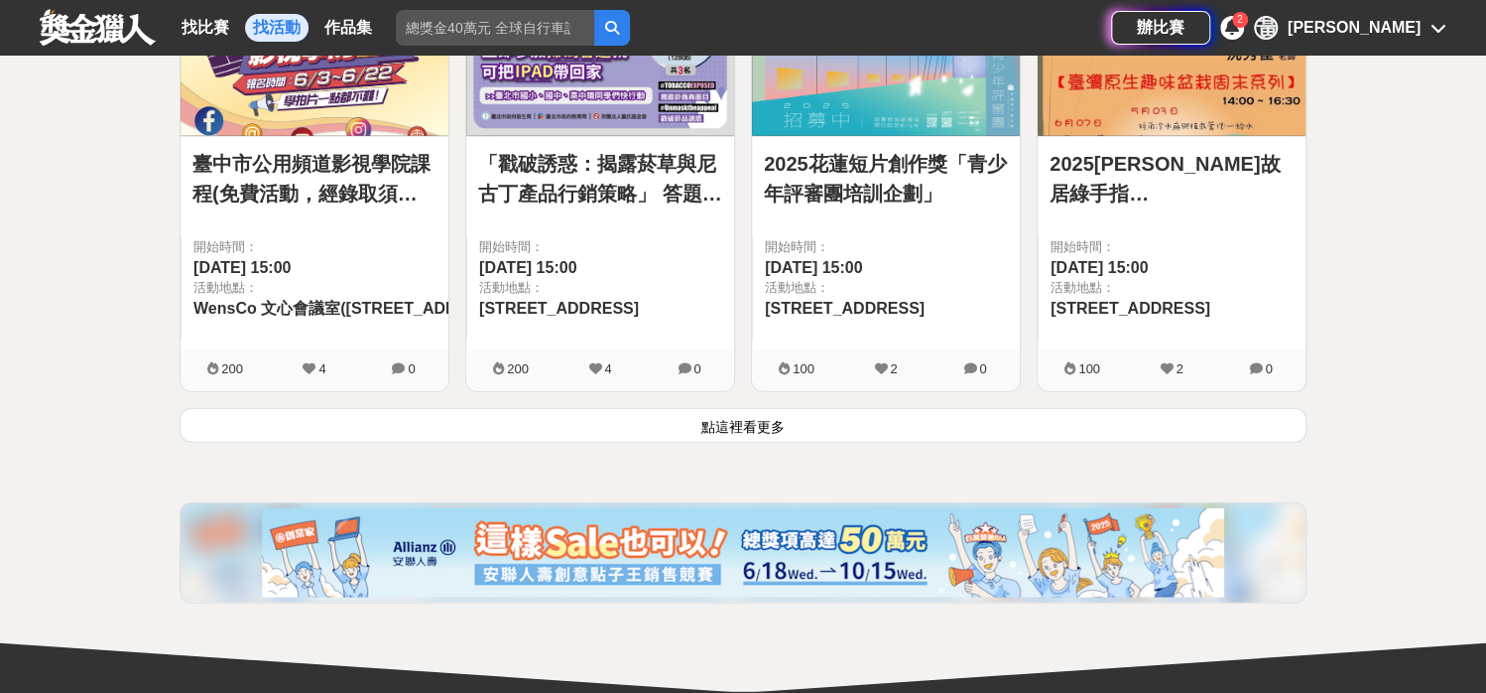
scroll to position [2679, 0]
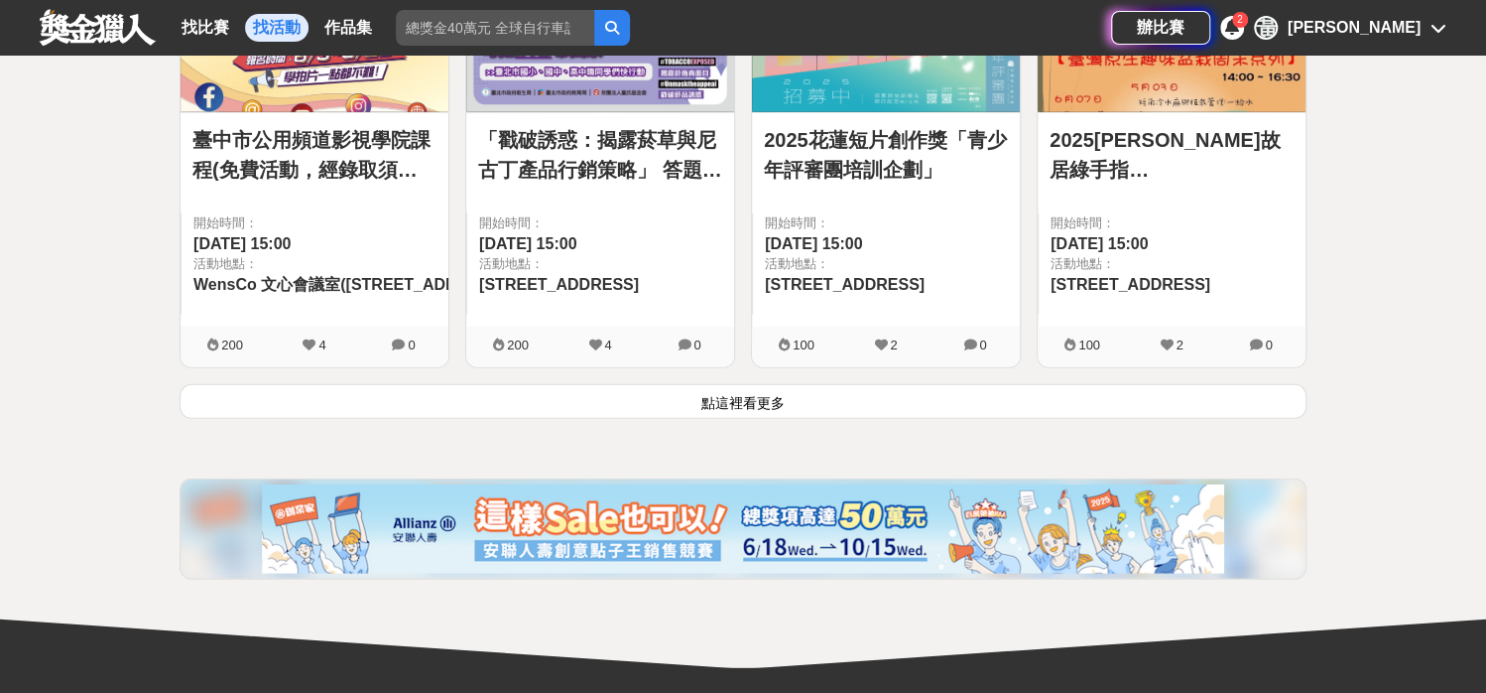
click at [558, 401] on button "點這裡看更多" at bounding box center [743, 401] width 1127 height 35
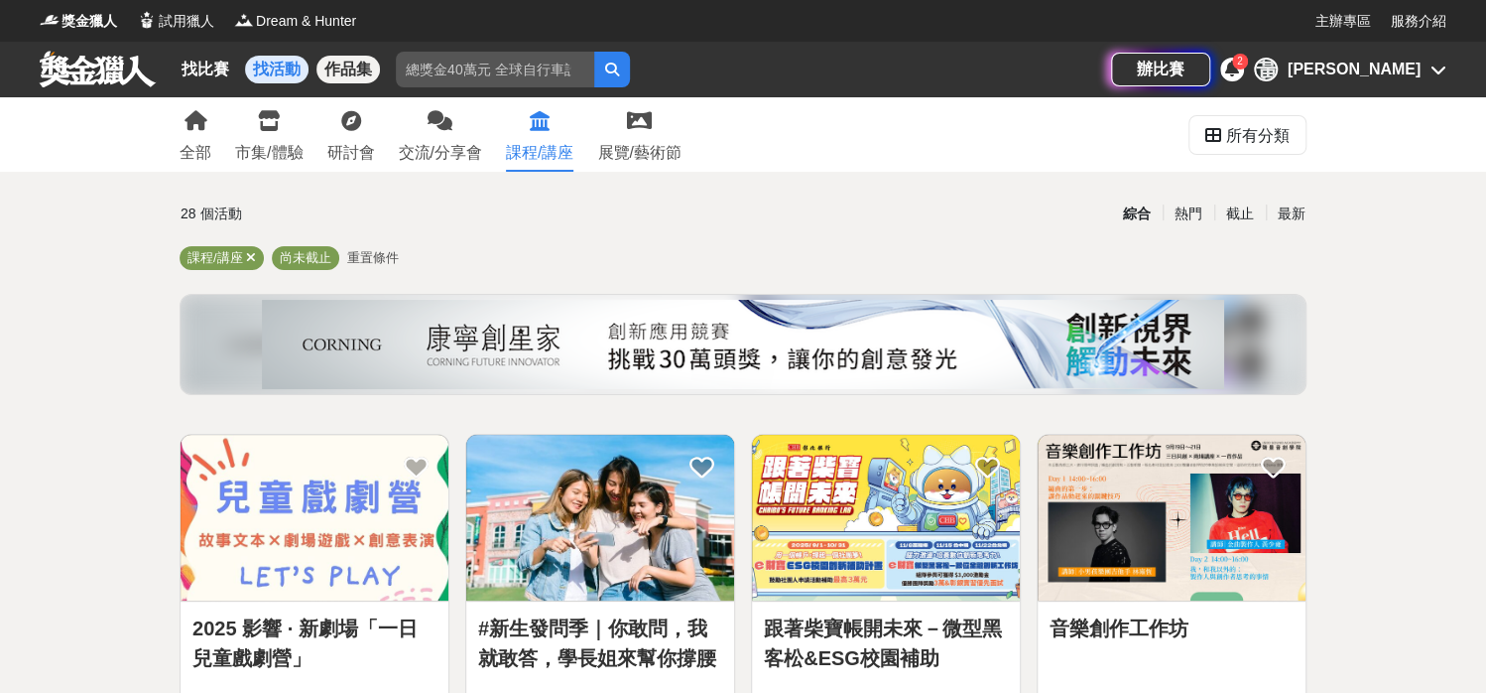
click at [334, 66] on link "作品集" at bounding box center [347, 70] width 63 height 28
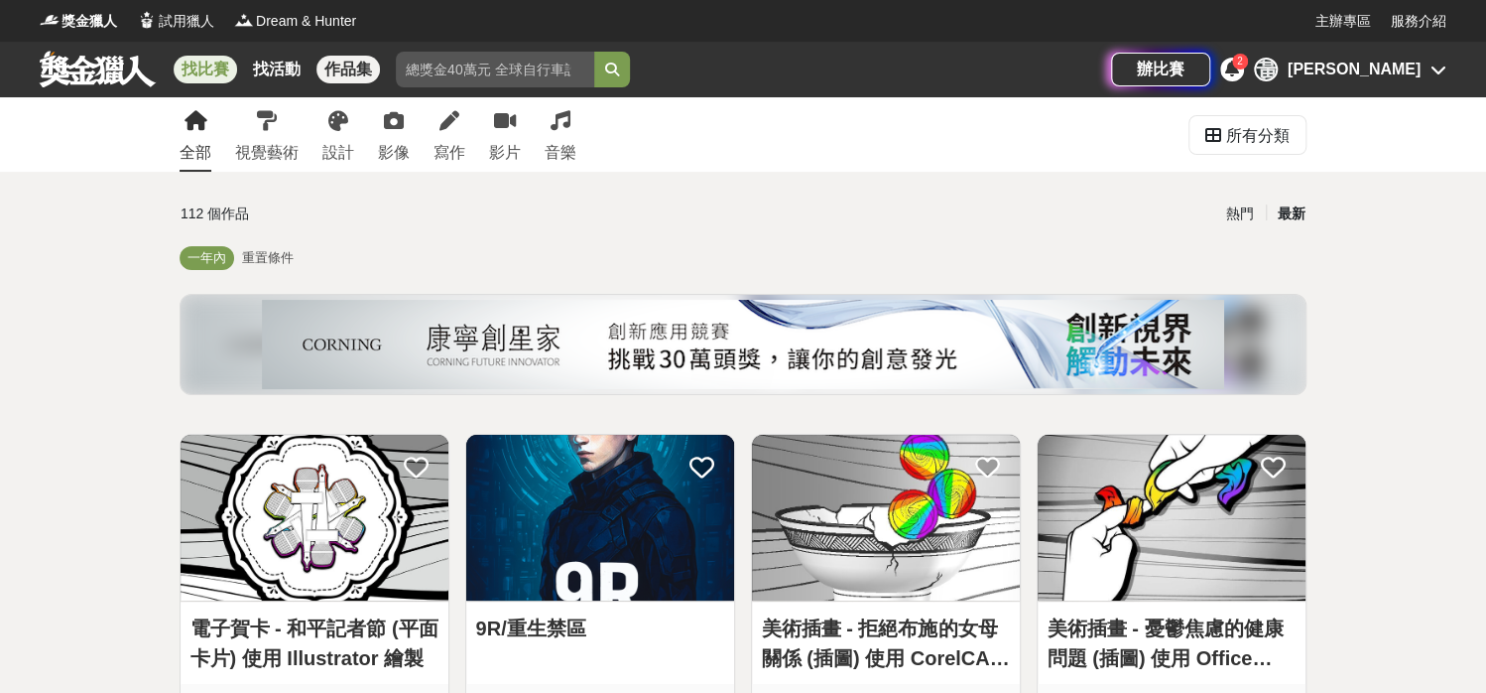
click at [218, 66] on link "找比賽" at bounding box center [205, 70] width 63 height 28
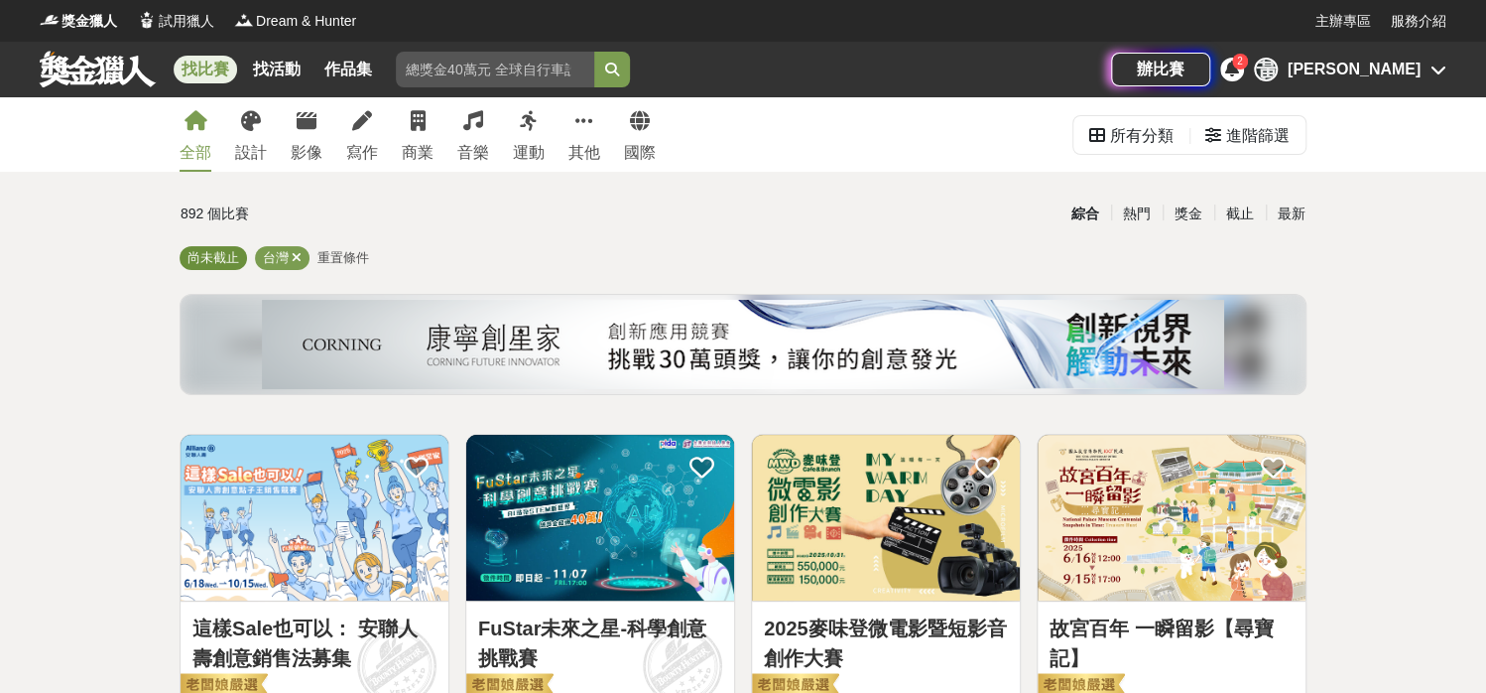
click at [204, 251] on span "尚未截止" at bounding box center [214, 257] width 52 height 15
click at [263, 253] on span "台灣" at bounding box center [276, 257] width 26 height 15
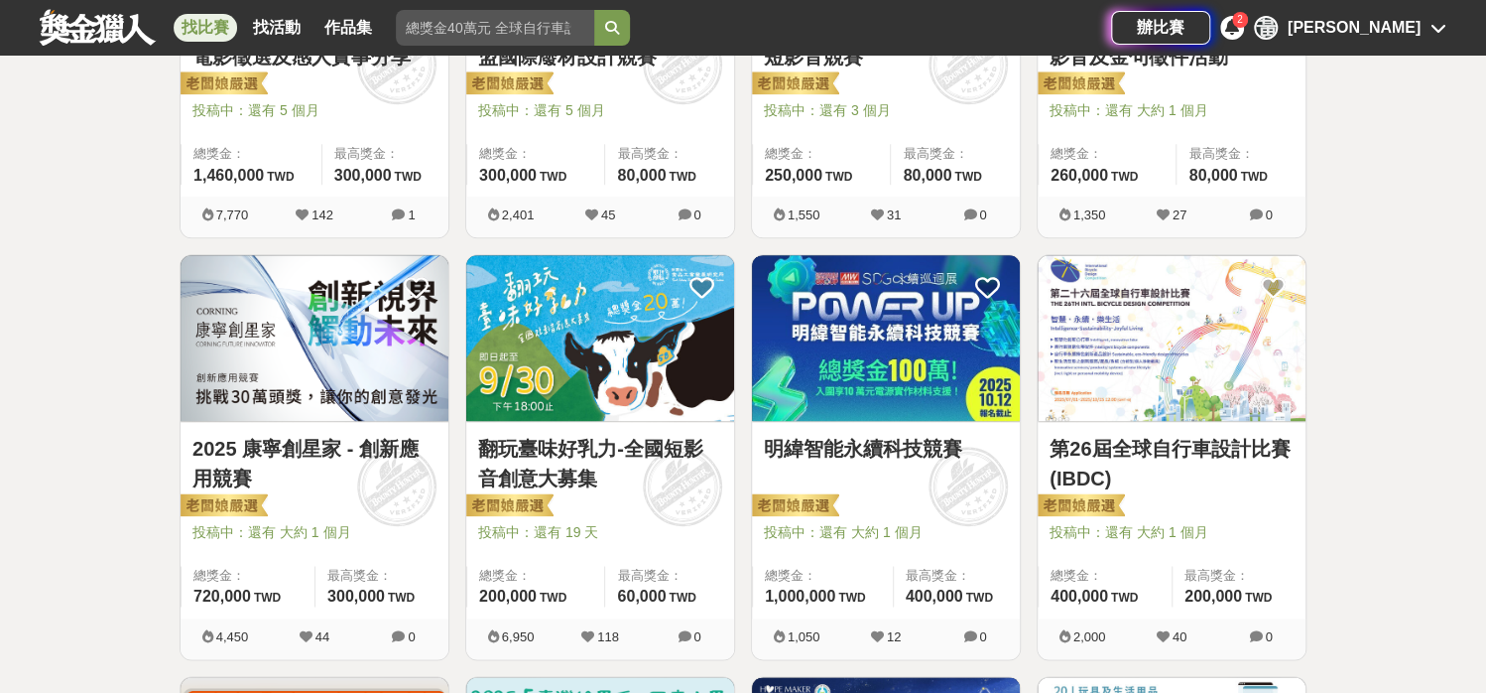
scroll to position [942, 0]
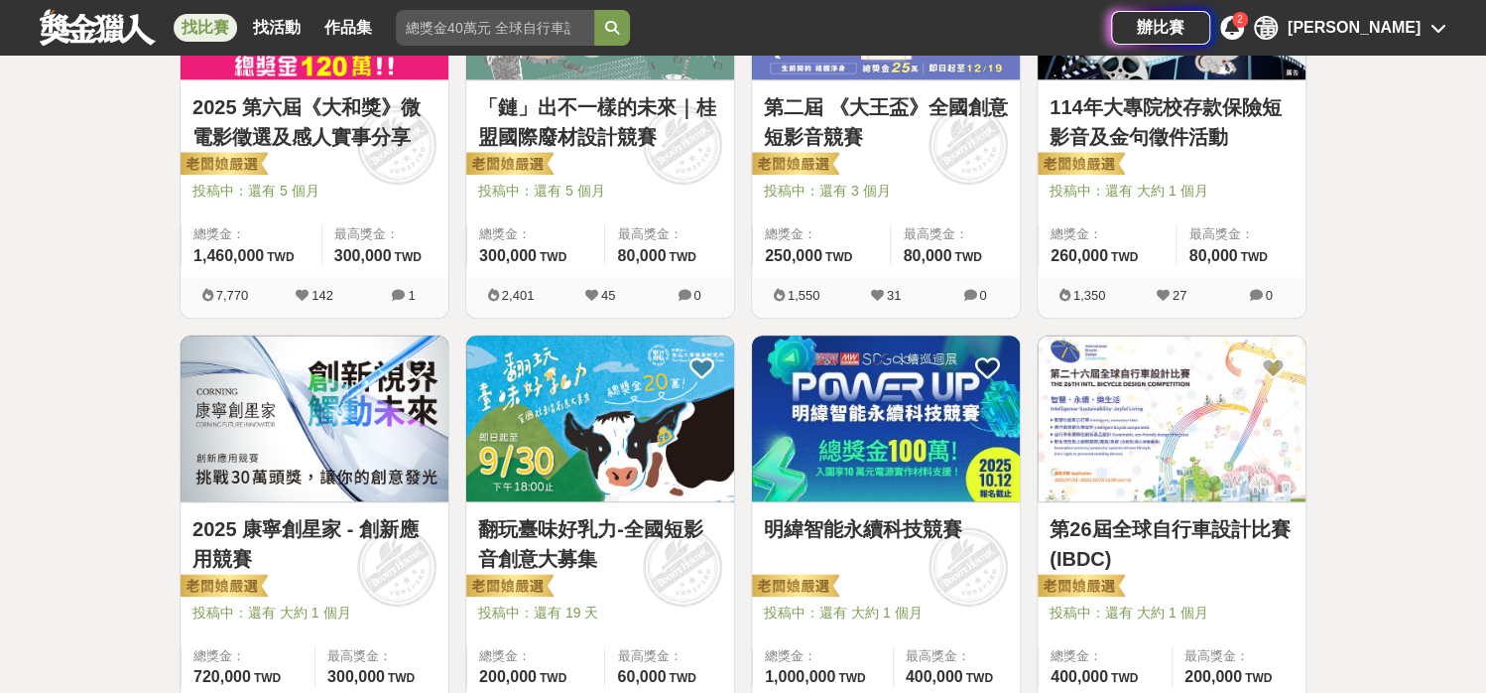
click at [1239, 32] on icon at bounding box center [1232, 27] width 14 height 16
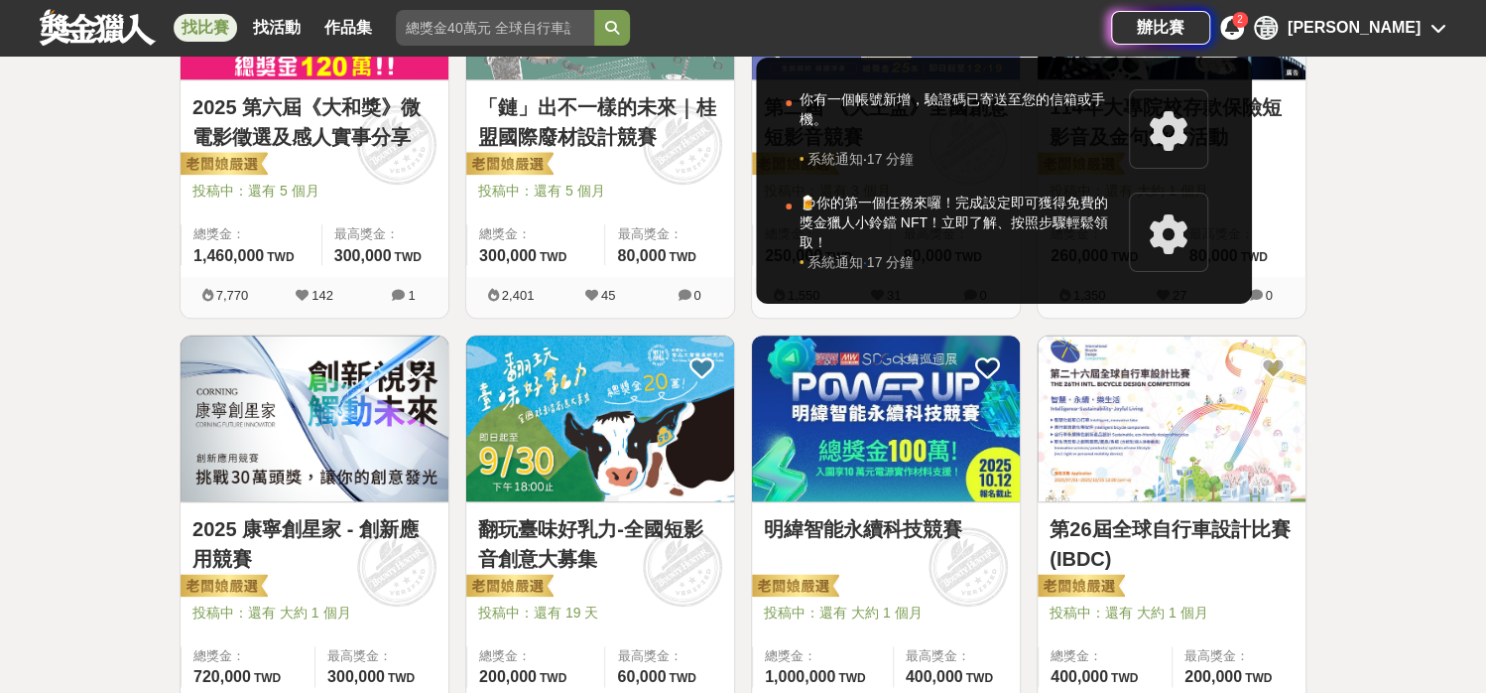
click at [1239, 32] on icon at bounding box center [1232, 27] width 14 height 16
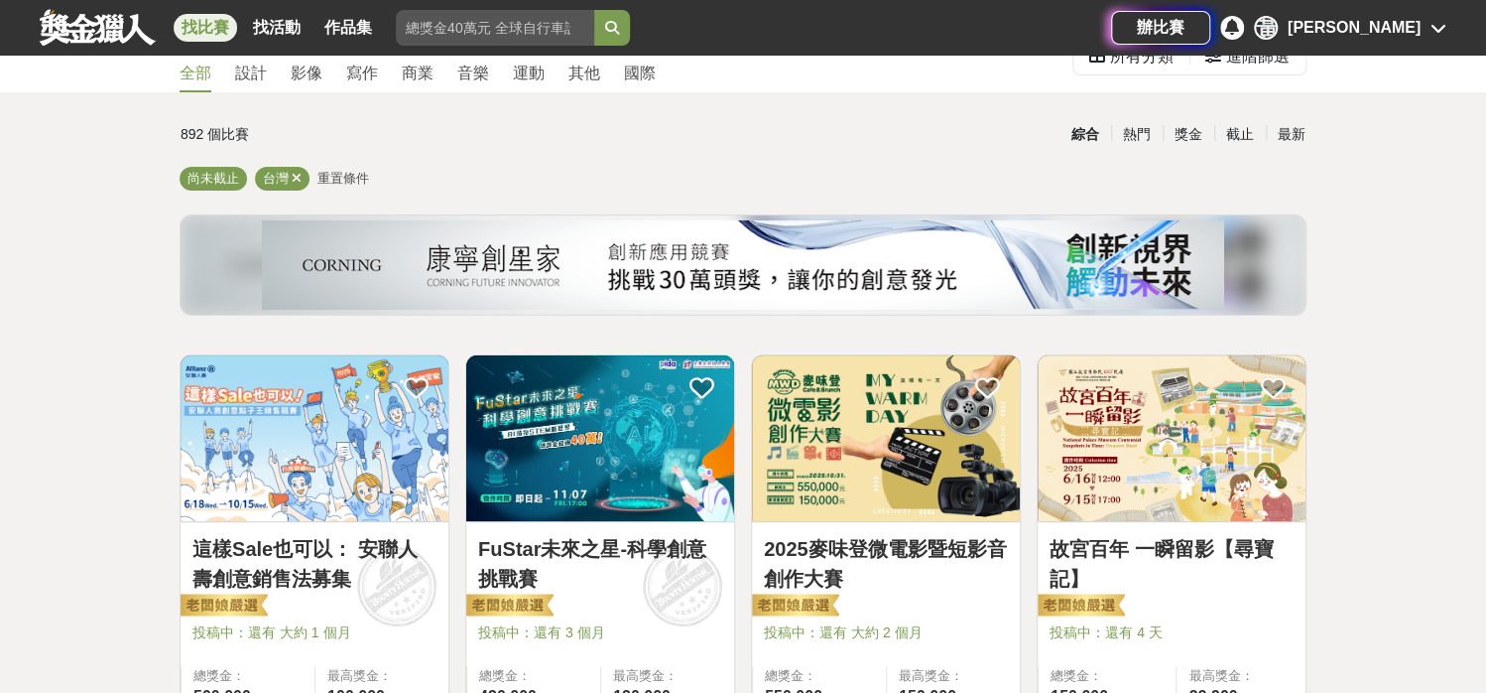
scroll to position [0, 0]
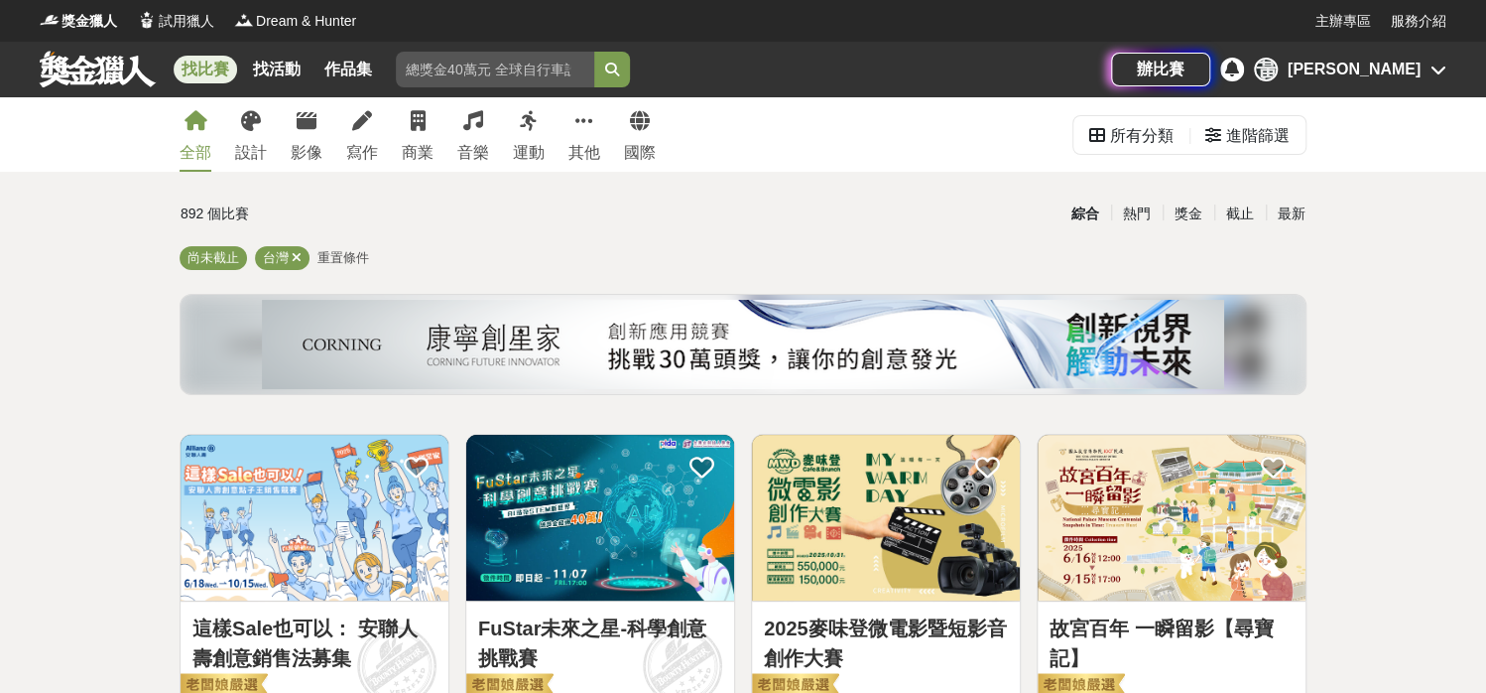
click at [1411, 75] on div "黃宸瀚" at bounding box center [1354, 70] width 133 height 24
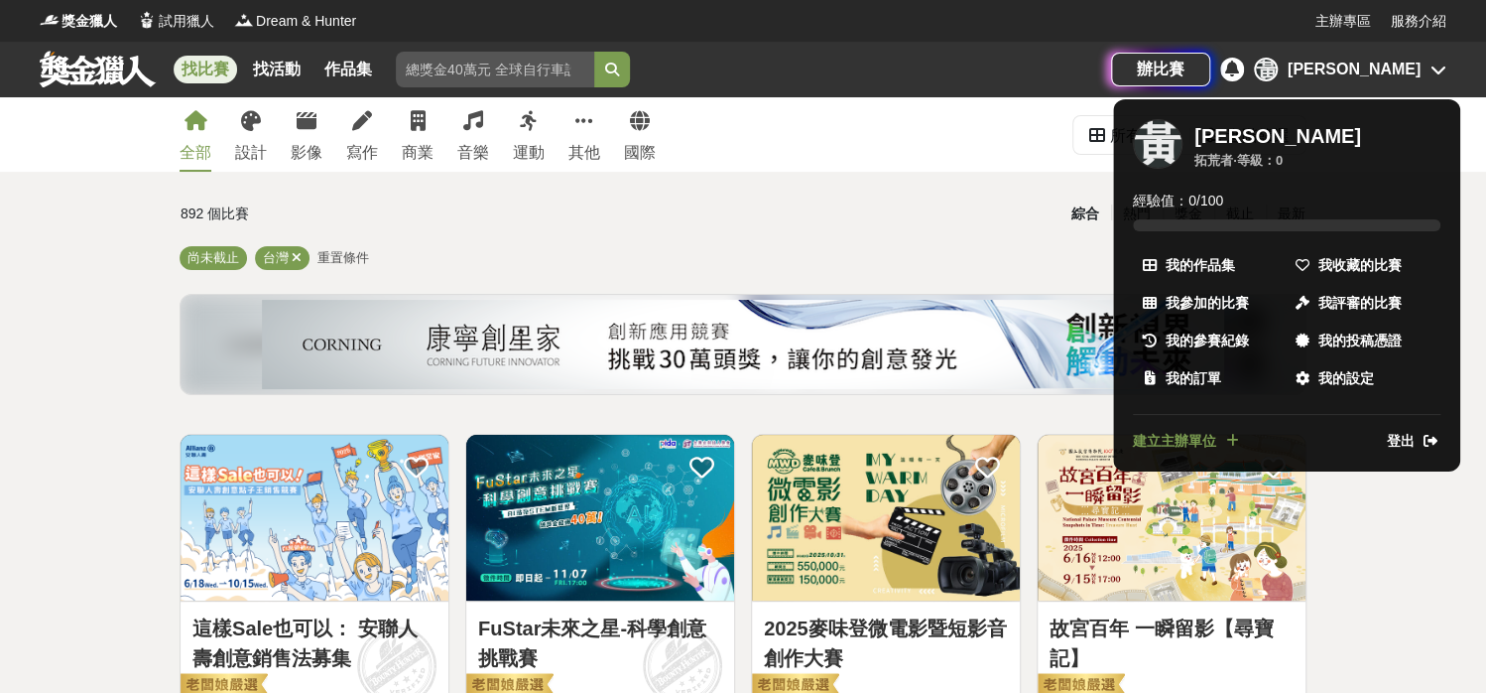
click at [1394, 442] on span "登出" at bounding box center [1401, 441] width 28 height 21
